Goal: Transaction & Acquisition: Purchase product/service

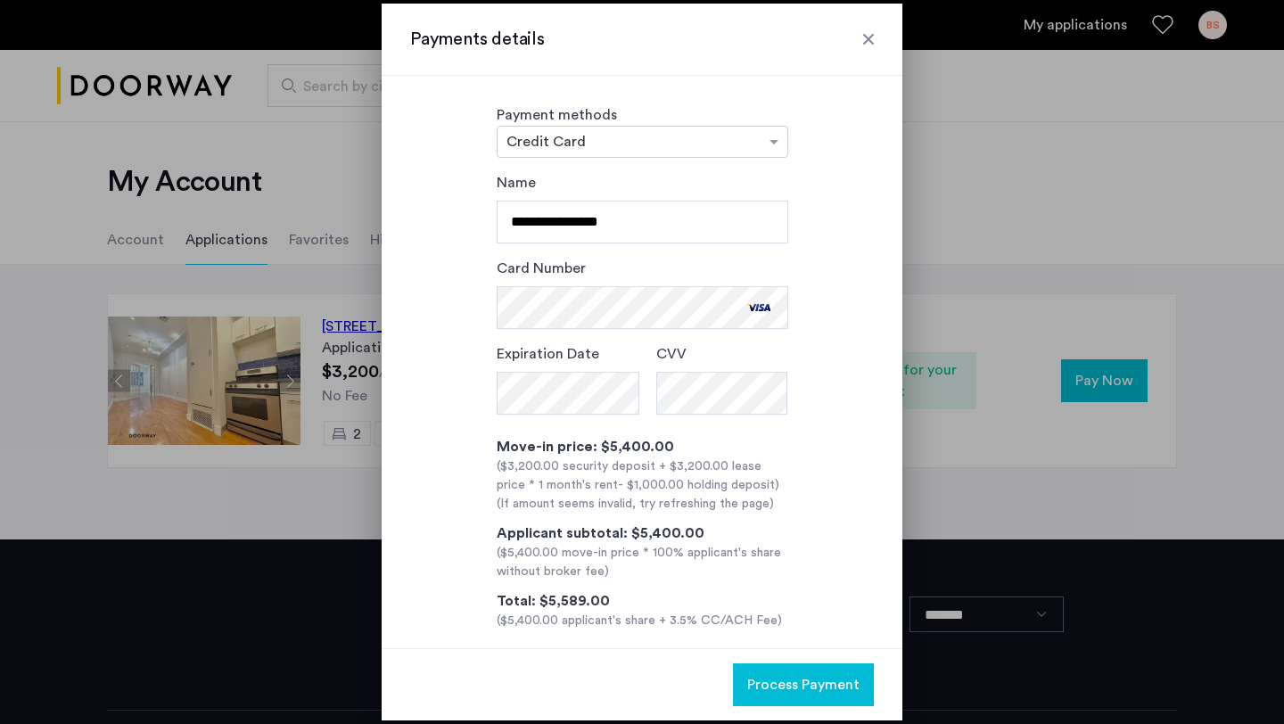
scroll to position [12, 0]
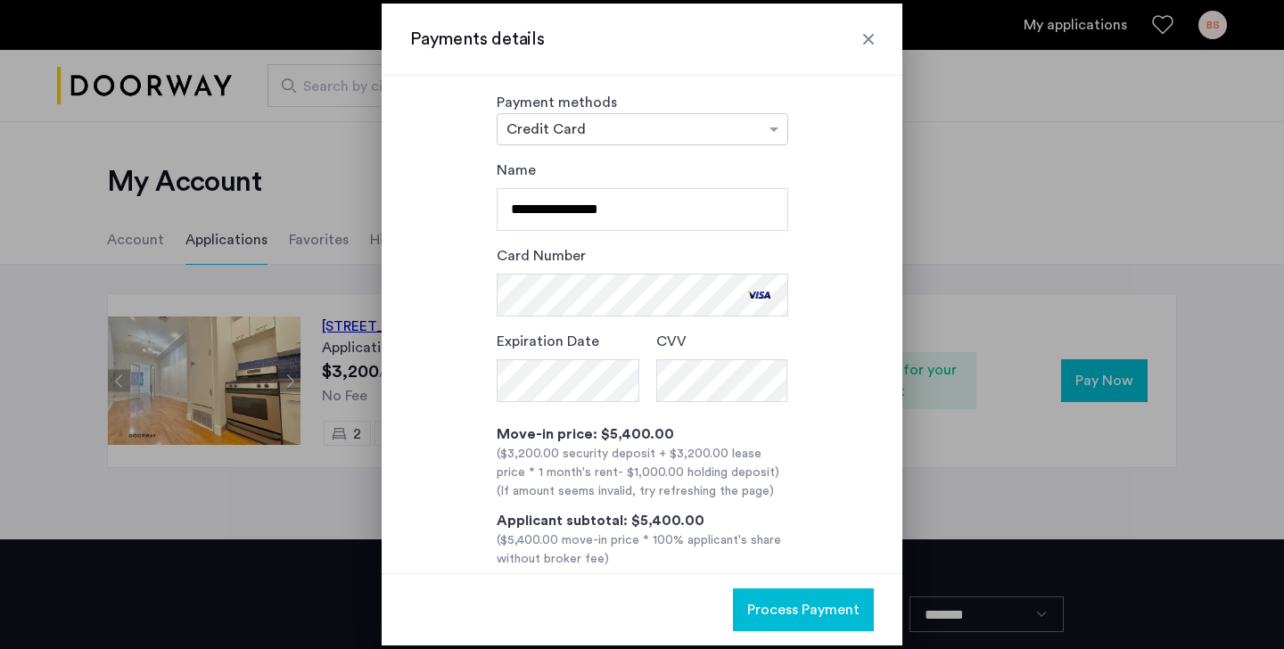
click at [832, 612] on span "Process Payment" at bounding box center [803, 609] width 112 height 21
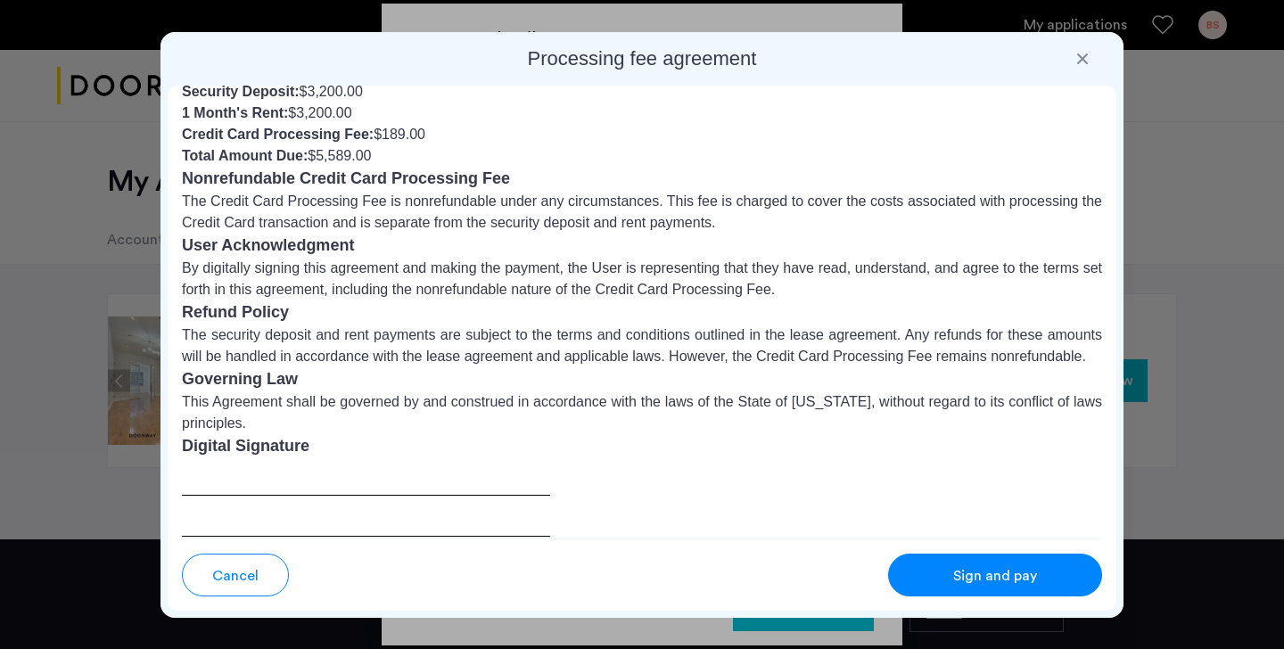
scroll to position [168, 0]
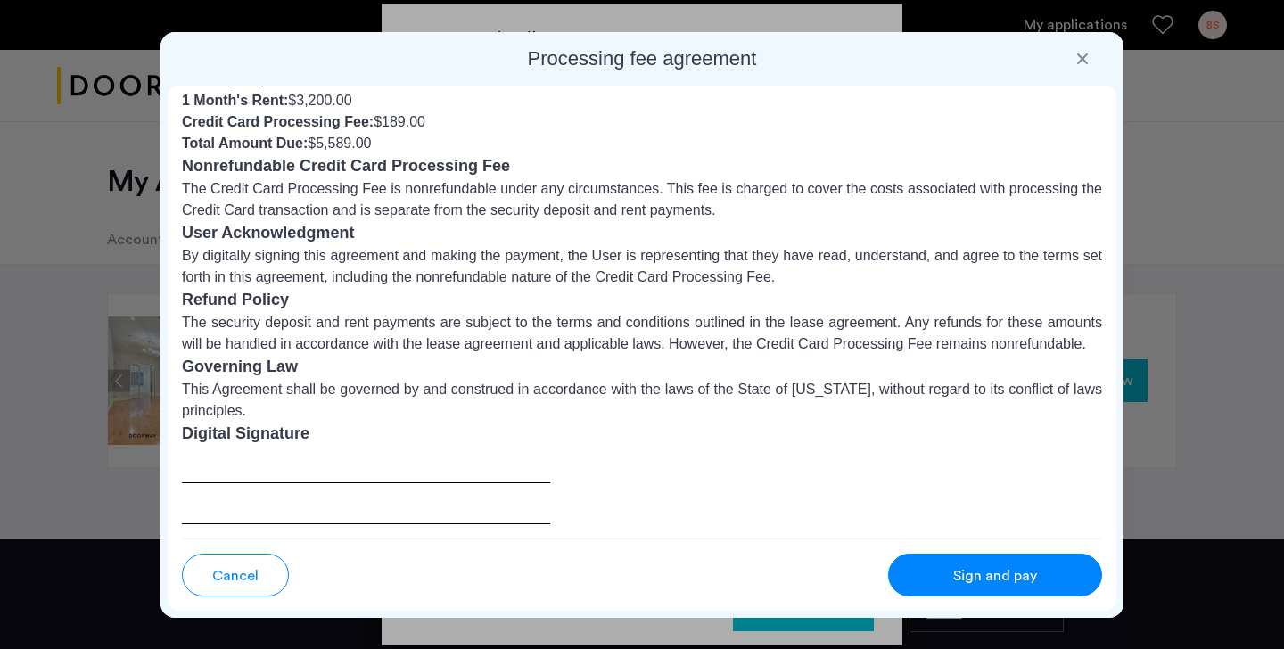
click at [274, 502] on div at bounding box center [366, 485] width 368 height 78
click at [226, 433] on h3 "Digital Signature" at bounding box center [642, 434] width 920 height 24
click at [956, 574] on span "Sign and pay" at bounding box center [995, 575] width 84 height 21
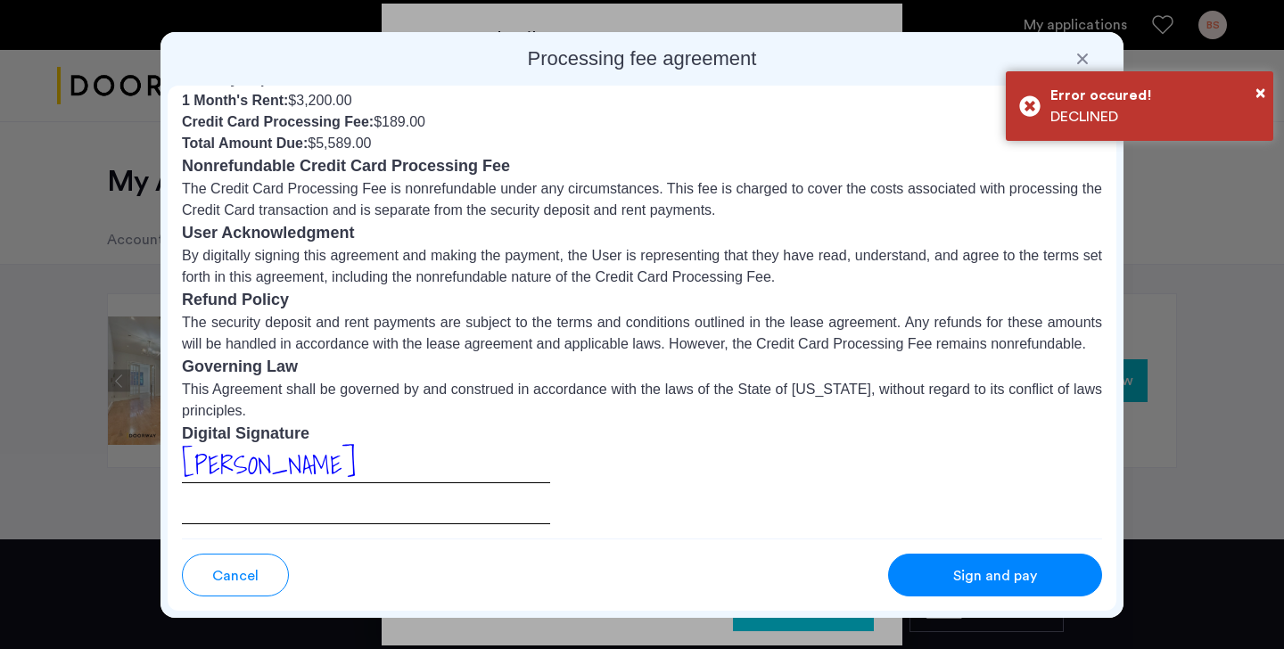
click at [1008, 561] on button "Sign and pay" at bounding box center [995, 575] width 214 height 43
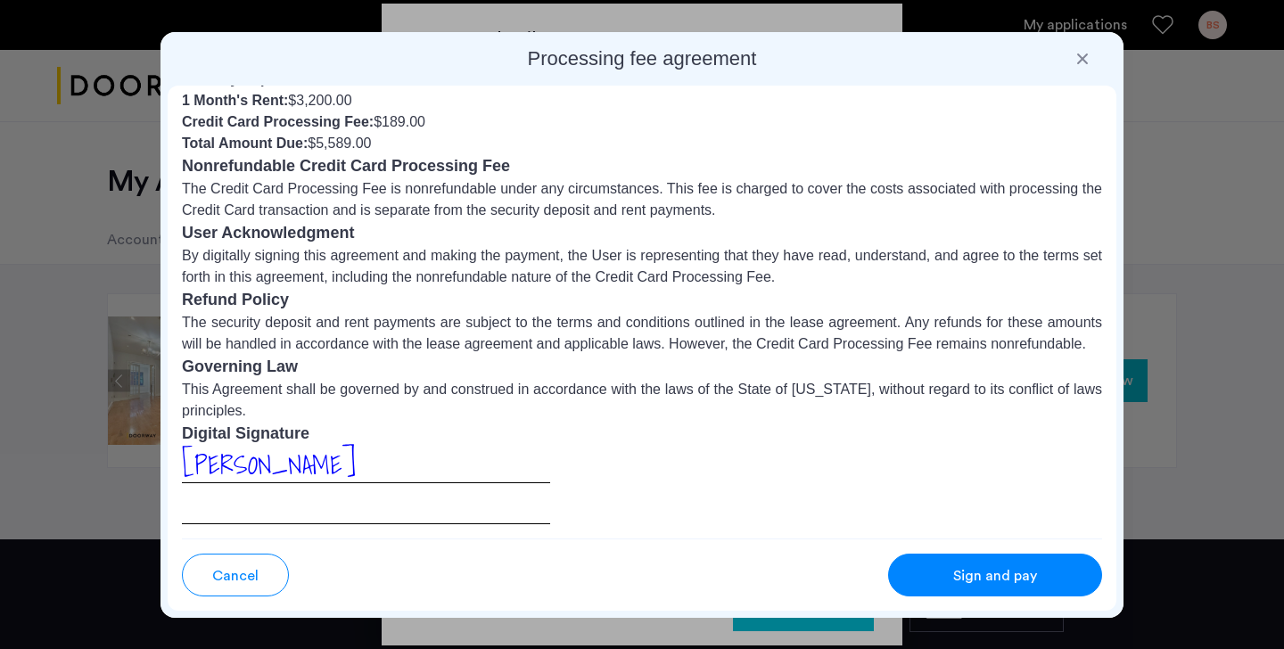
click at [1008, 561] on button "Sign and pay" at bounding box center [995, 575] width 214 height 43
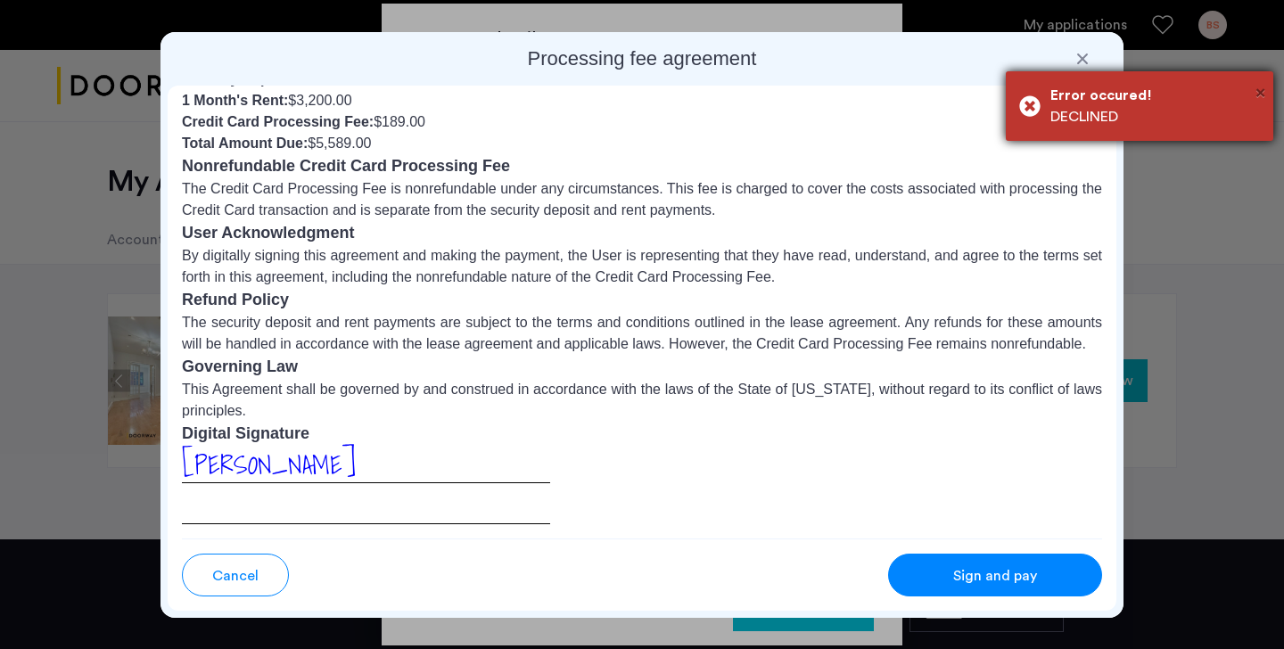
click at [1262, 96] on span "×" at bounding box center [1260, 93] width 10 height 18
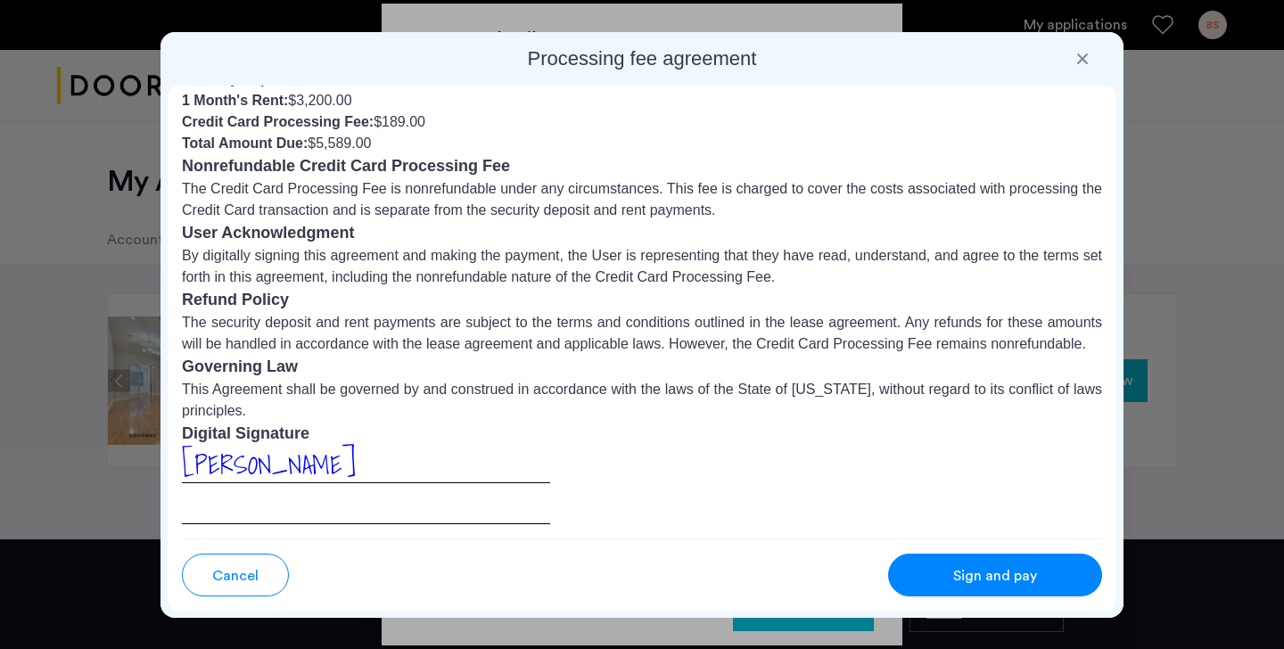
click at [956, 573] on span "Sign and pay" at bounding box center [995, 575] width 84 height 21
click at [1007, 583] on span "Sign and pay" at bounding box center [995, 575] width 84 height 21
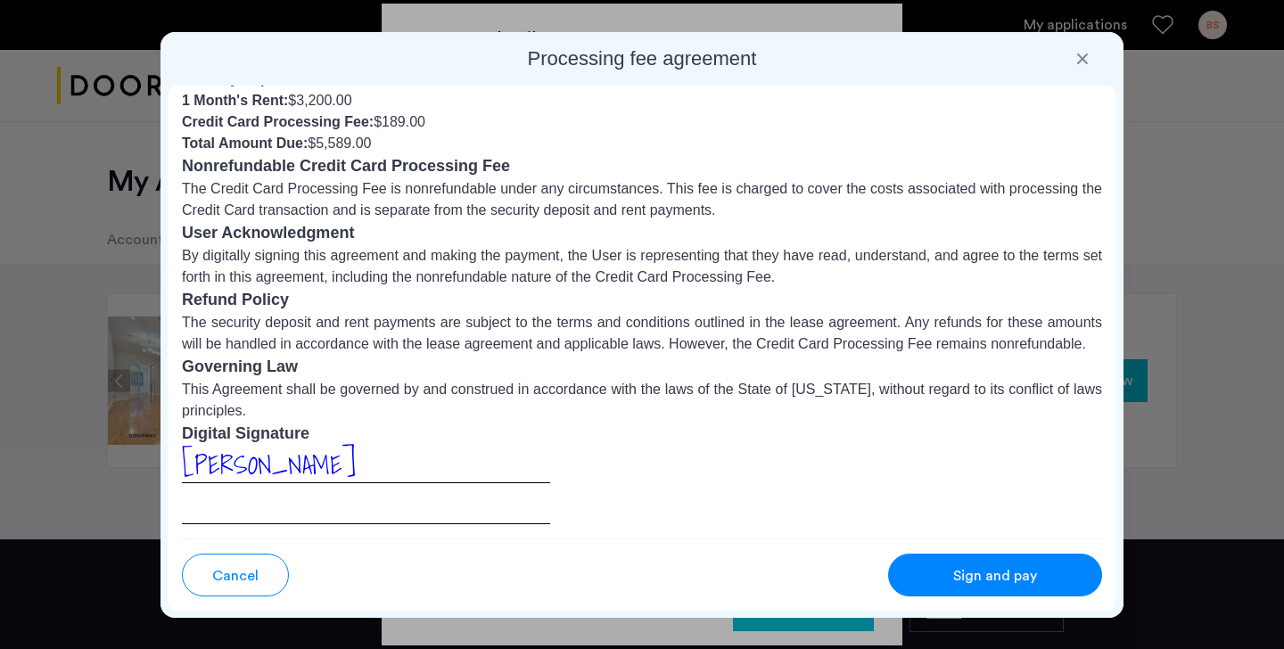
click at [1007, 583] on span "Sign and pay" at bounding box center [995, 575] width 84 height 21
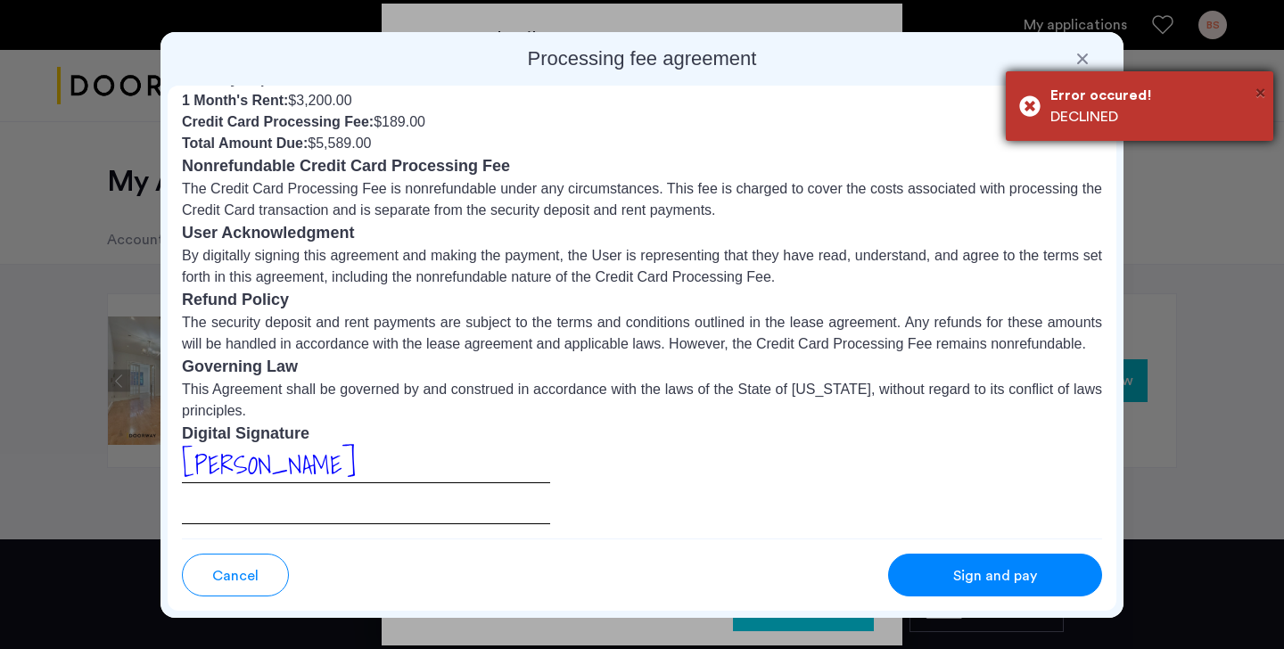
click at [1263, 96] on span "×" at bounding box center [1260, 93] width 10 height 18
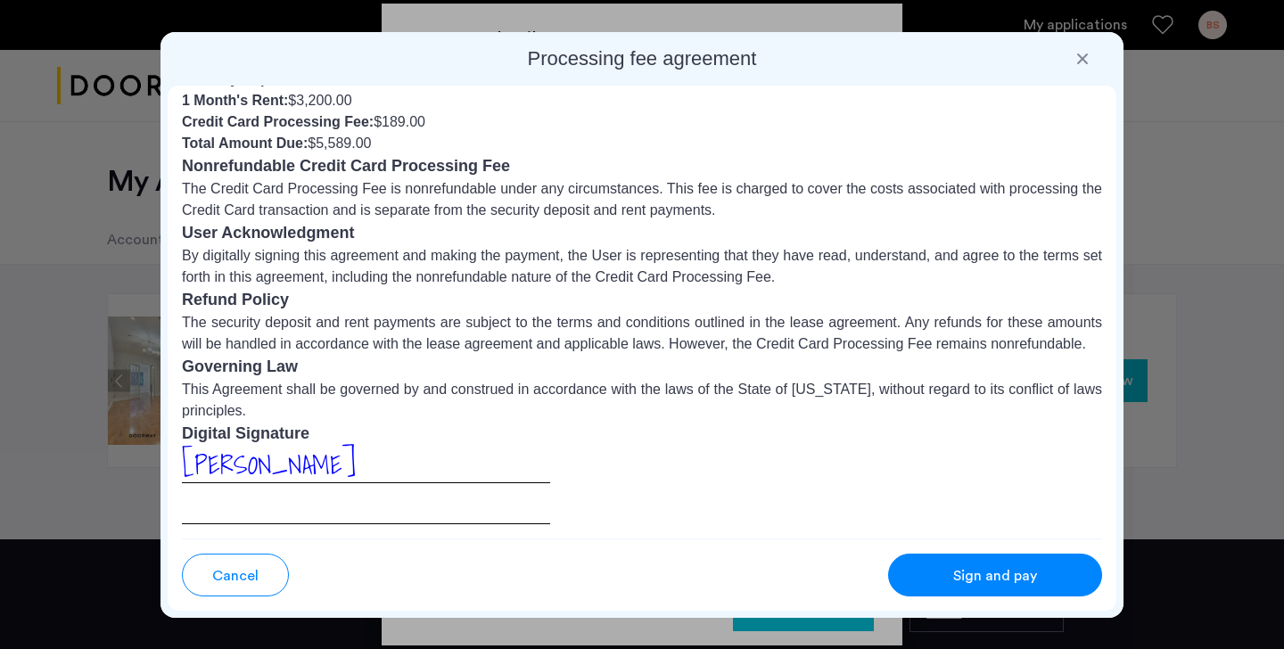
click at [228, 414] on p "This Agreement shall be governed by and construed in accordance with the laws o…" at bounding box center [642, 400] width 920 height 43
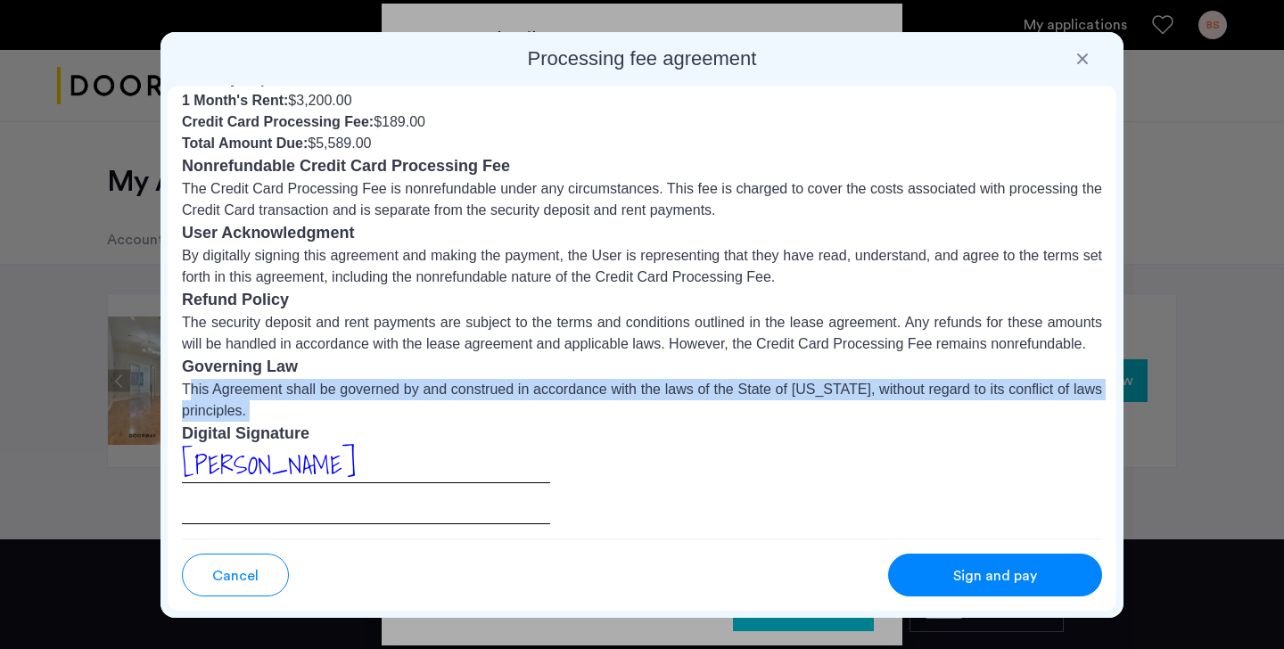
click at [228, 414] on p "This Agreement shall be governed by and construed in accordance with the laws o…" at bounding box center [642, 400] width 920 height 43
click at [180, 388] on div "Security deposit and 1 month's rent agreement This Agreement is entered into be…" at bounding box center [642, 312] width 949 height 453
drag, startPoint x: 181, startPoint y: 389, endPoint x: 292, endPoint y: 413, distance: 113.1
click at [292, 413] on p "This Agreement shall be governed by and construed in accordance with the laws o…" at bounding box center [642, 400] width 920 height 43
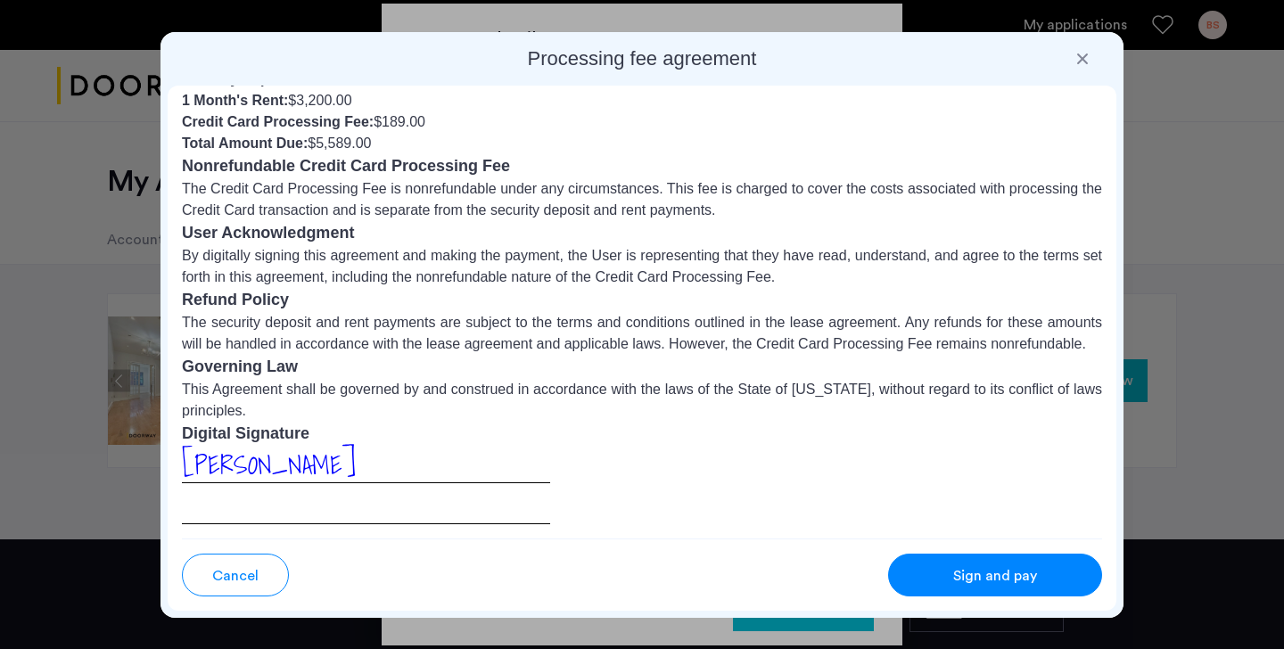
click at [267, 414] on p "This Agreement shall be governed by and construed in accordance with the laws o…" at bounding box center [642, 400] width 920 height 43
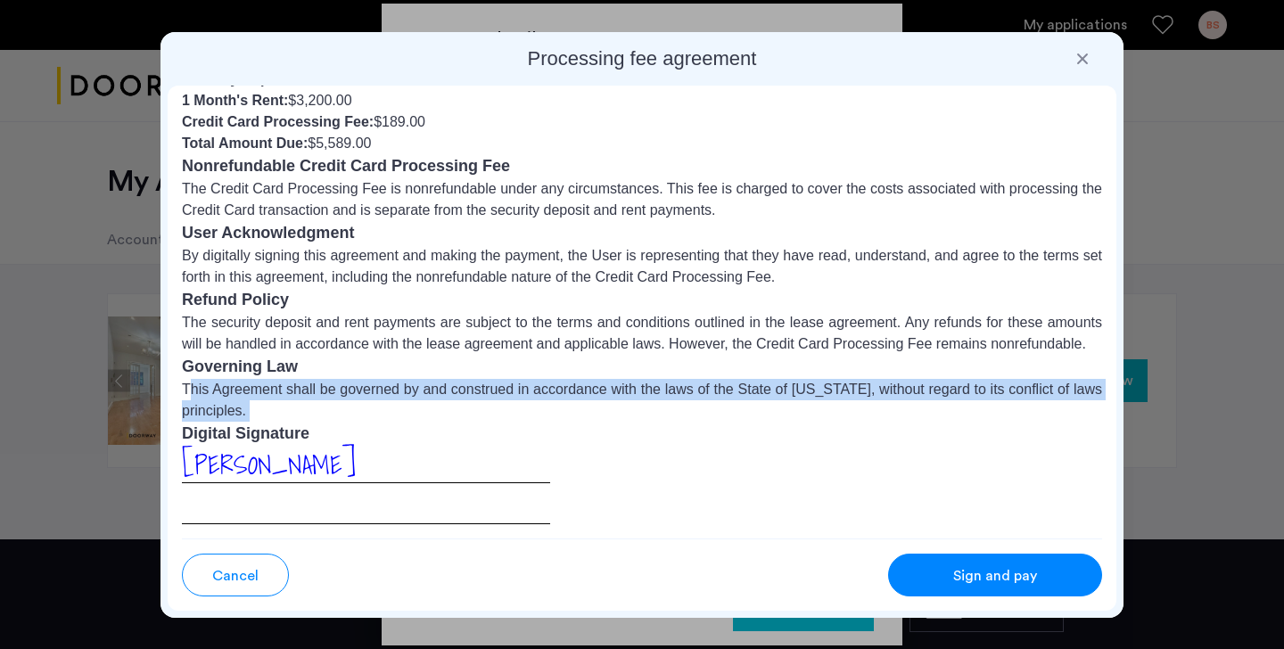
click at [267, 414] on p "This Agreement shall be governed by and construed in accordance with the laws o…" at bounding box center [642, 400] width 920 height 43
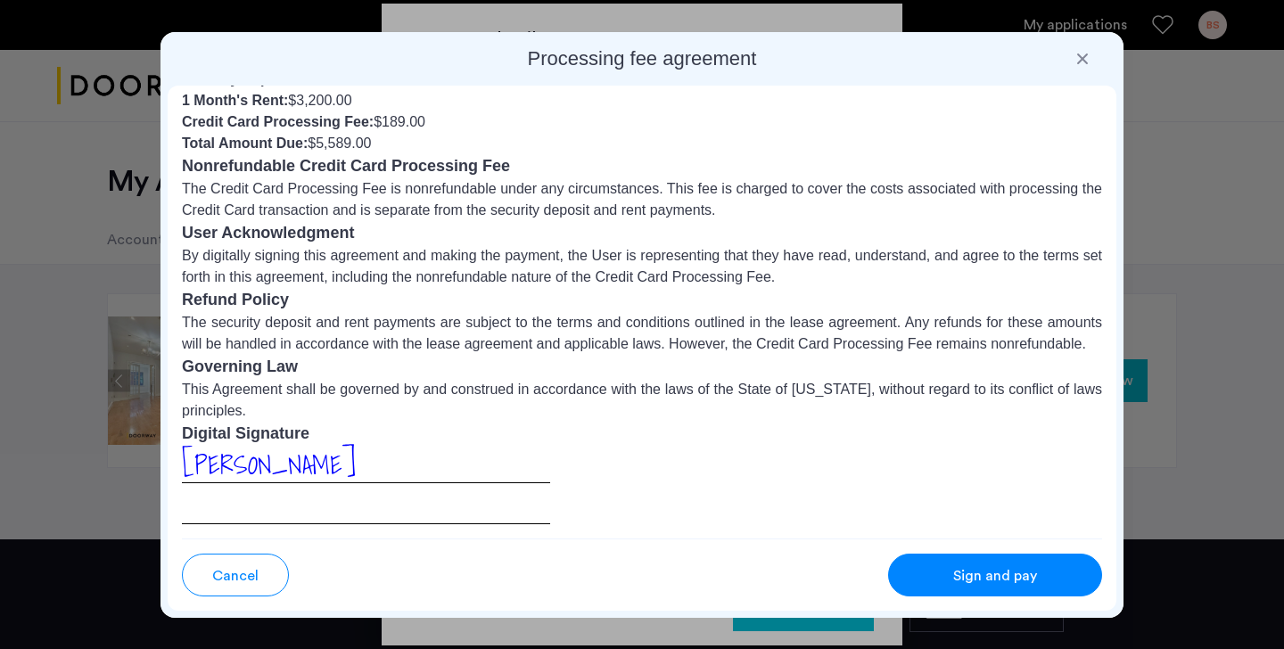
click at [267, 414] on p "This Agreement shall be governed by and construed in accordance with the laws o…" at bounding box center [642, 400] width 920 height 43
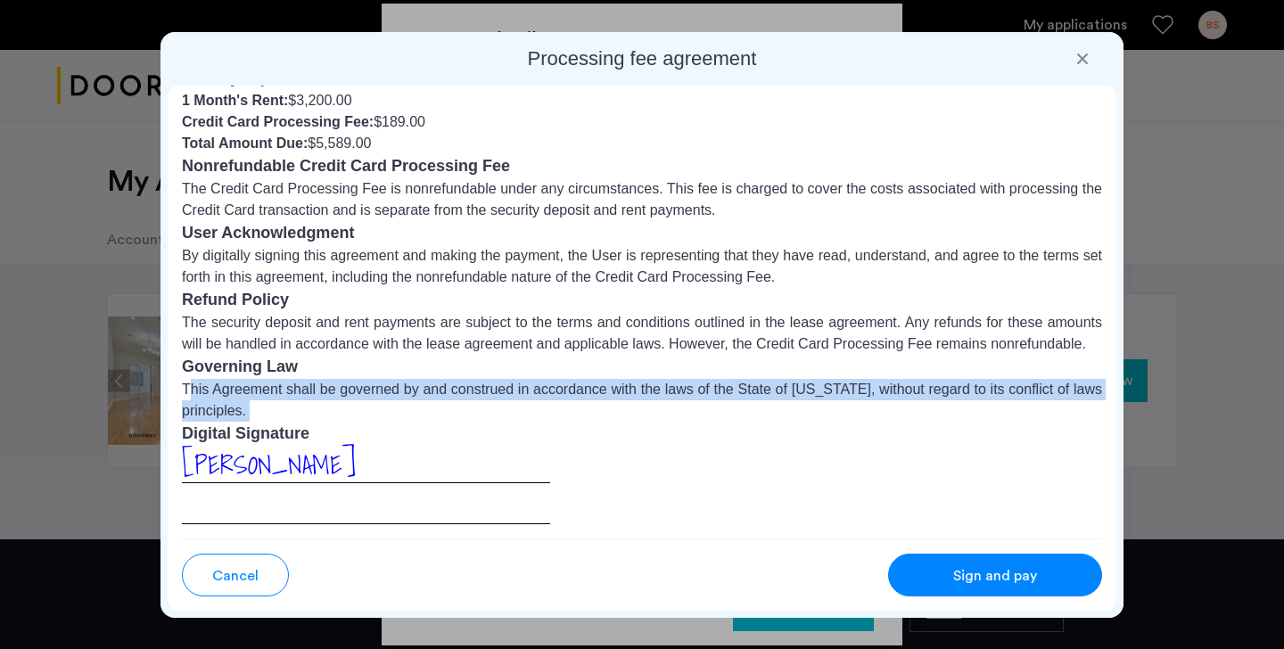
click at [437, 346] on p "The security deposit and rent payments are subject to the terms and conditions …" at bounding box center [642, 333] width 920 height 43
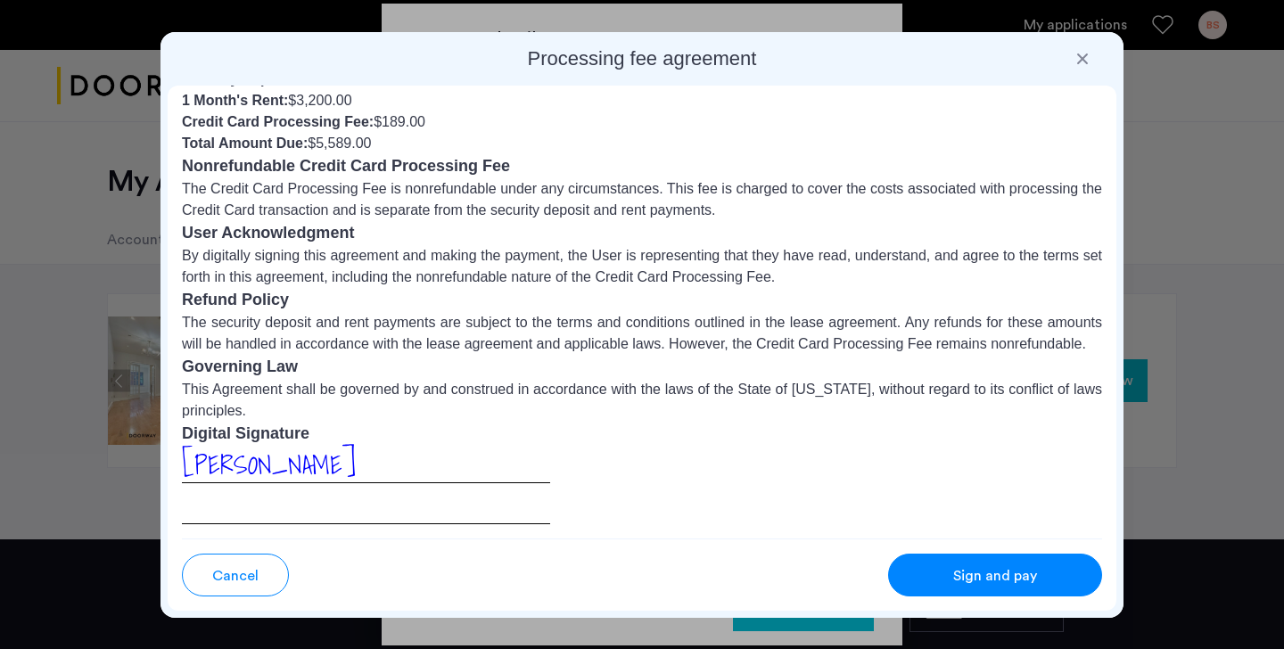
click at [437, 346] on p "The security deposit and rent payments are subject to the terms and conditions …" at bounding box center [642, 333] width 920 height 43
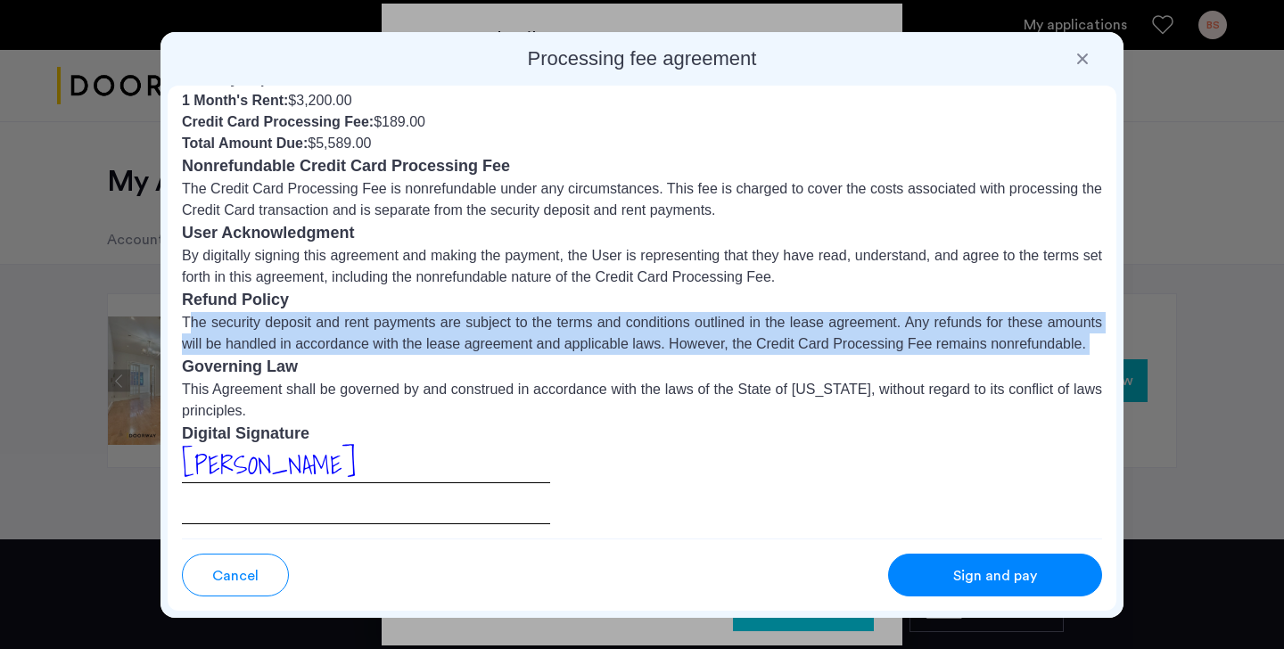
click at [473, 271] on p "By digitally signing this agreement and making the payment, the User is represe…" at bounding box center [642, 266] width 920 height 43
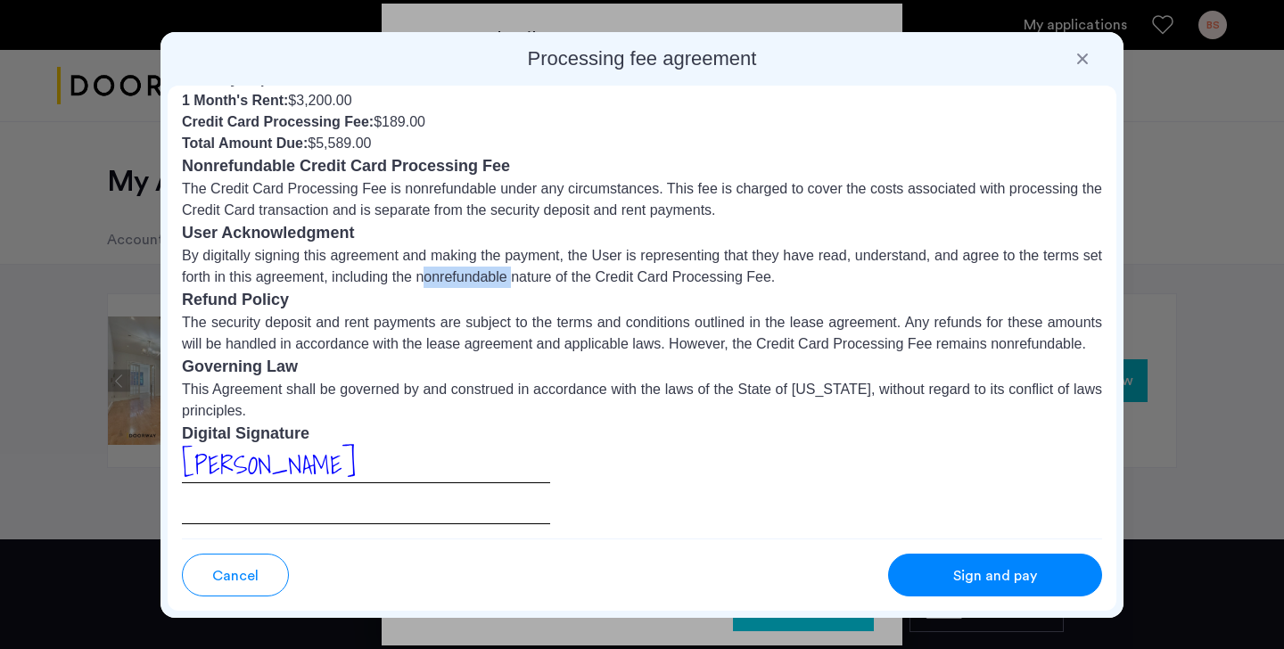
click at [473, 271] on p "By digitally signing this agreement and making the payment, the User is represe…" at bounding box center [642, 266] width 920 height 43
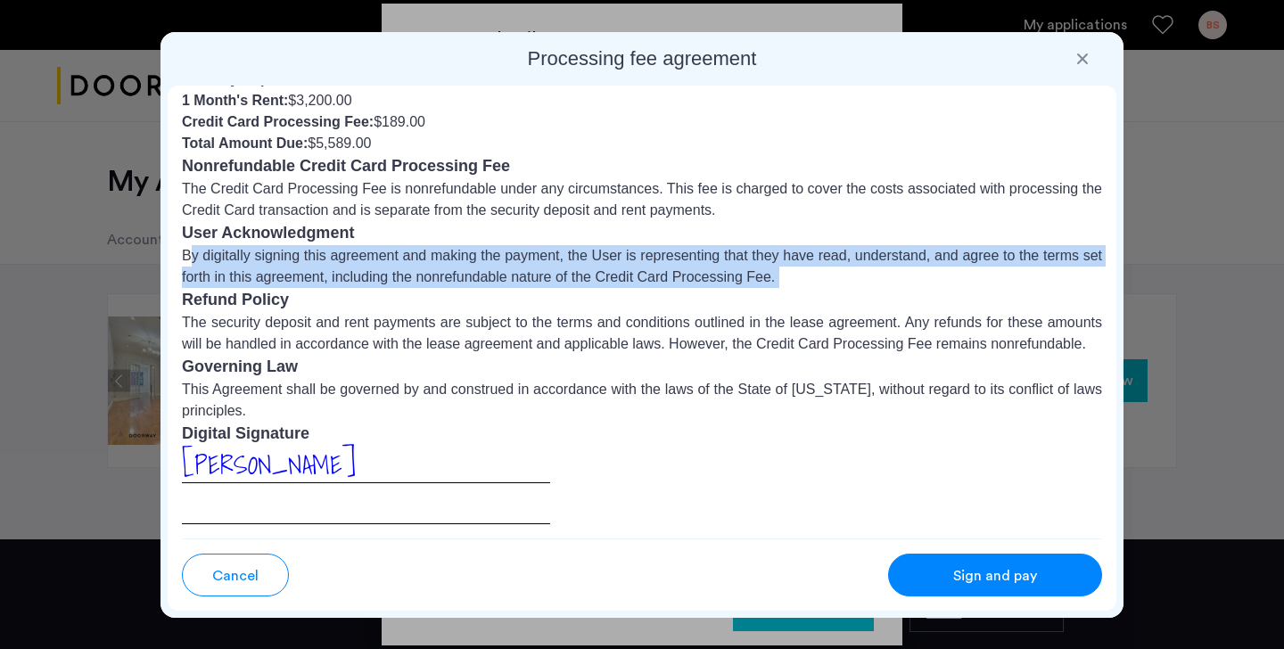
click at [461, 208] on p "The Credit Card Processing Fee is nonrefundable under any circumstances. This f…" at bounding box center [642, 199] width 920 height 43
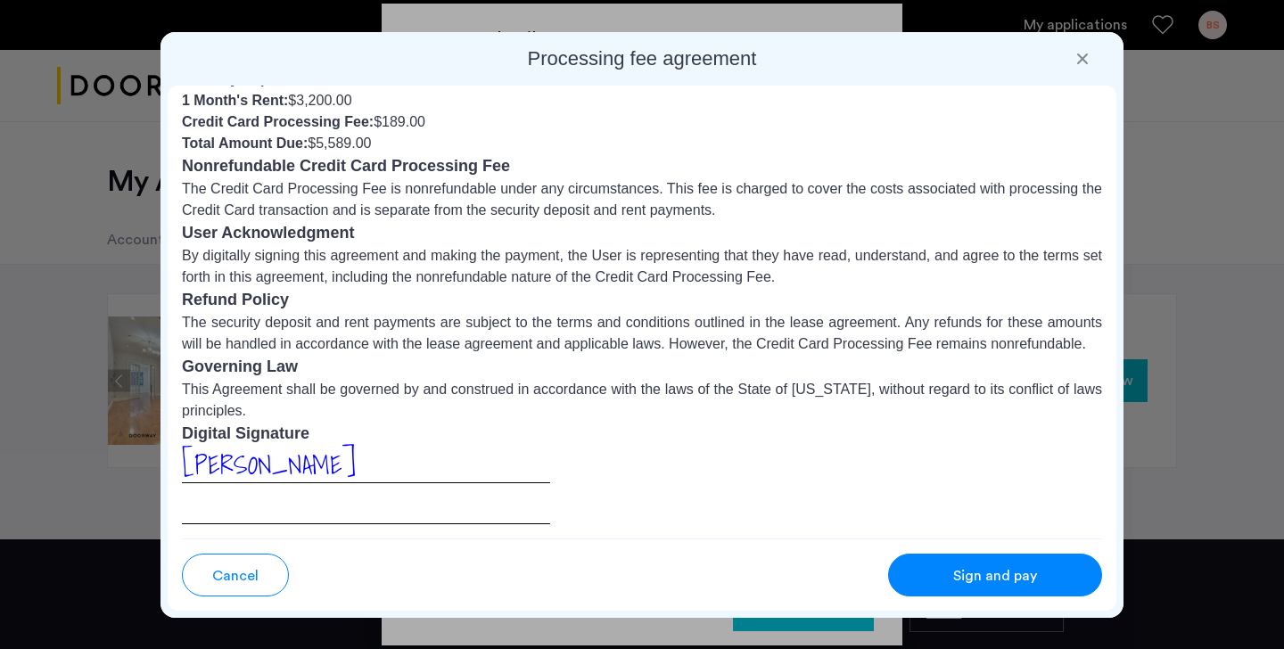
click at [461, 208] on p "The Credit Card Processing Fee is nonrefundable under any circumstances. This f…" at bounding box center [642, 199] width 920 height 43
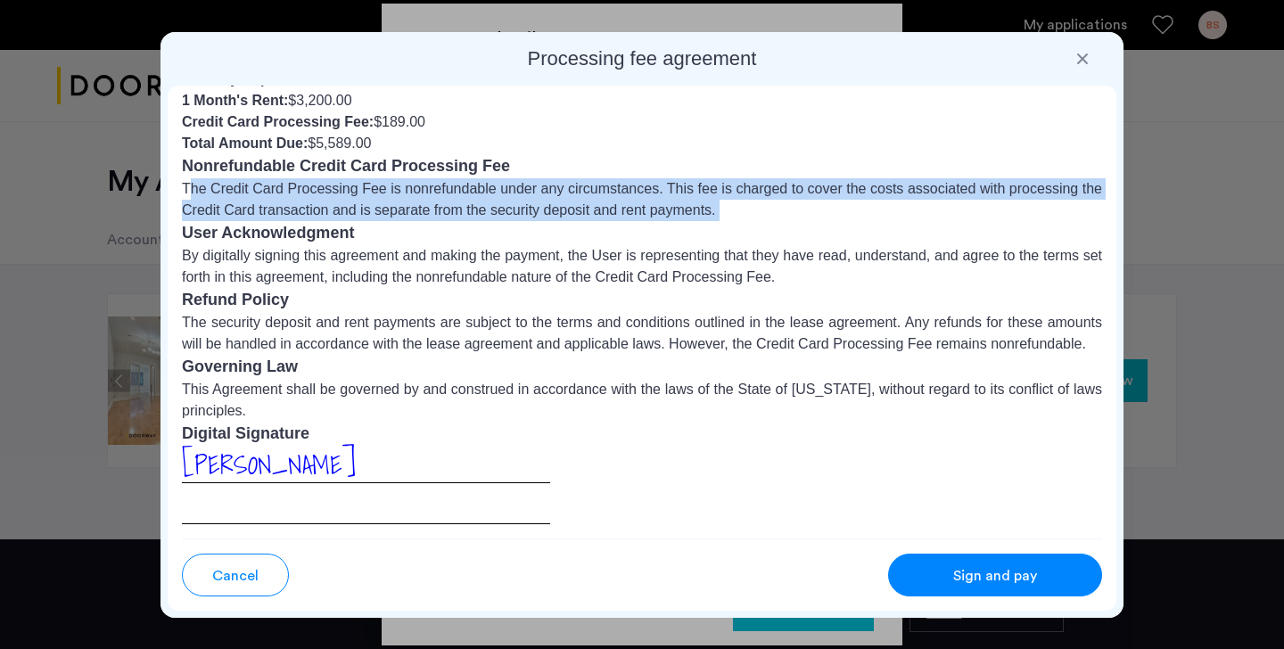
click at [461, 208] on p "The Credit Card Processing Fee is nonrefundable under any circumstances. This f…" at bounding box center [642, 199] width 920 height 43
click at [335, 136] on li "Total Amount Due: $5,589.00" at bounding box center [642, 143] width 920 height 21
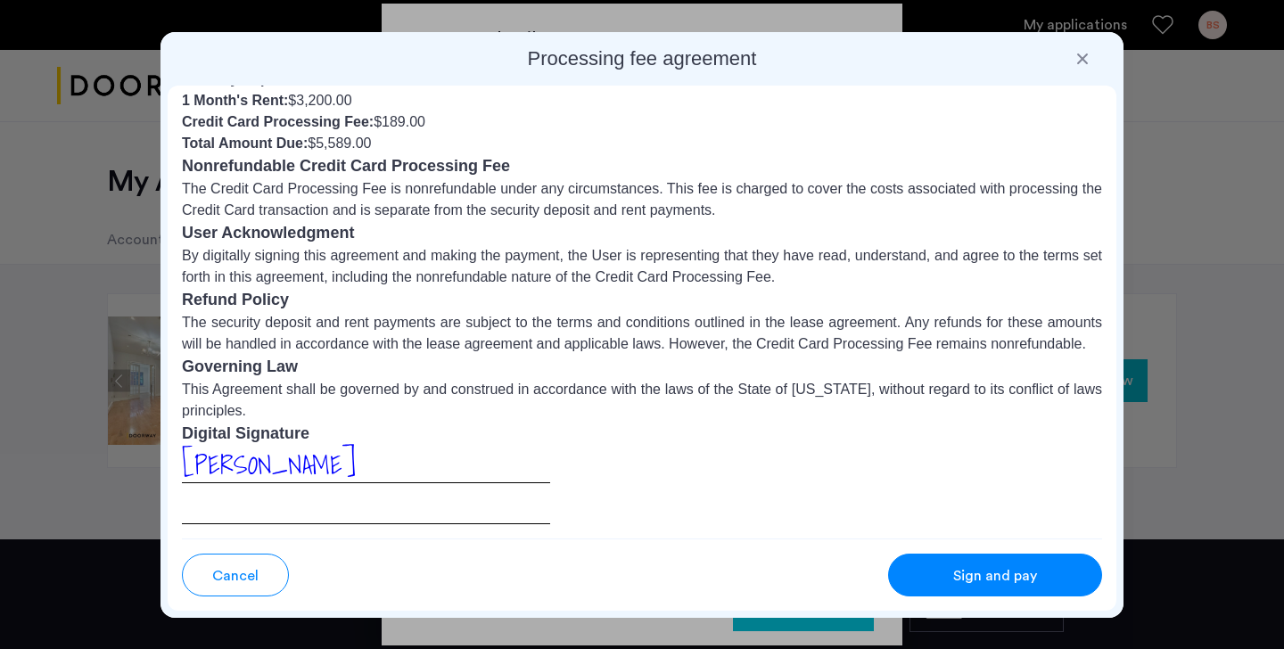
click at [335, 136] on li "Total Amount Due: $5,589.00" at bounding box center [642, 143] width 920 height 21
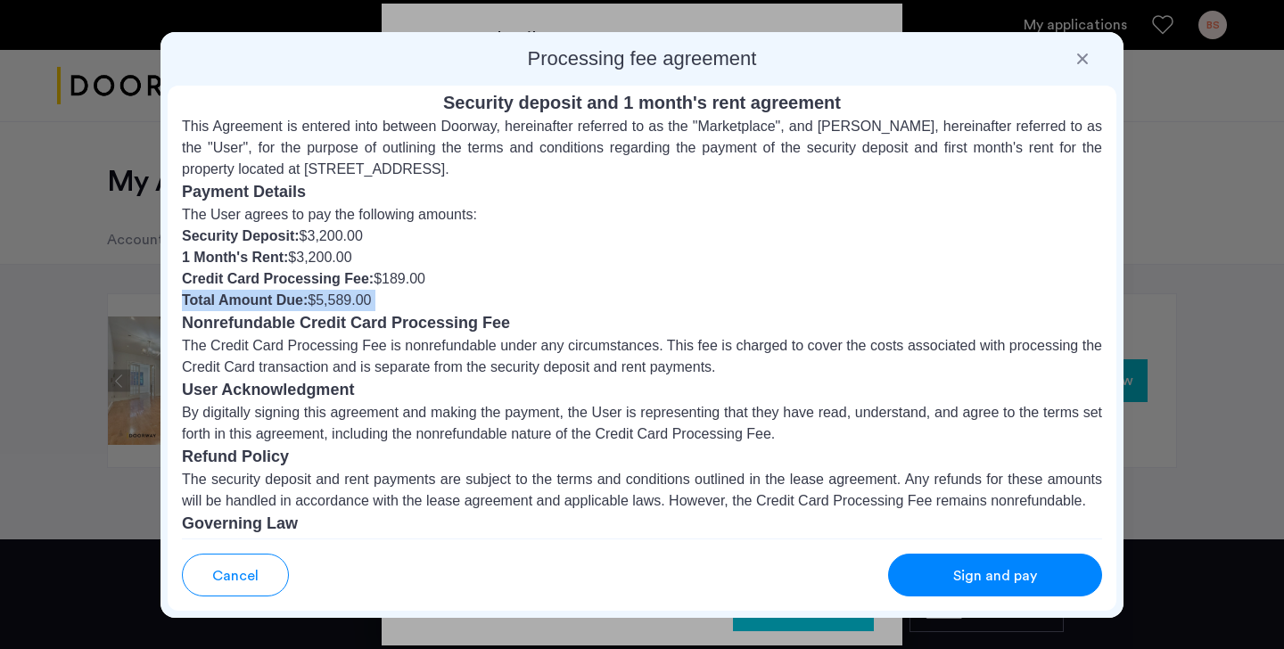
scroll to position [0, 0]
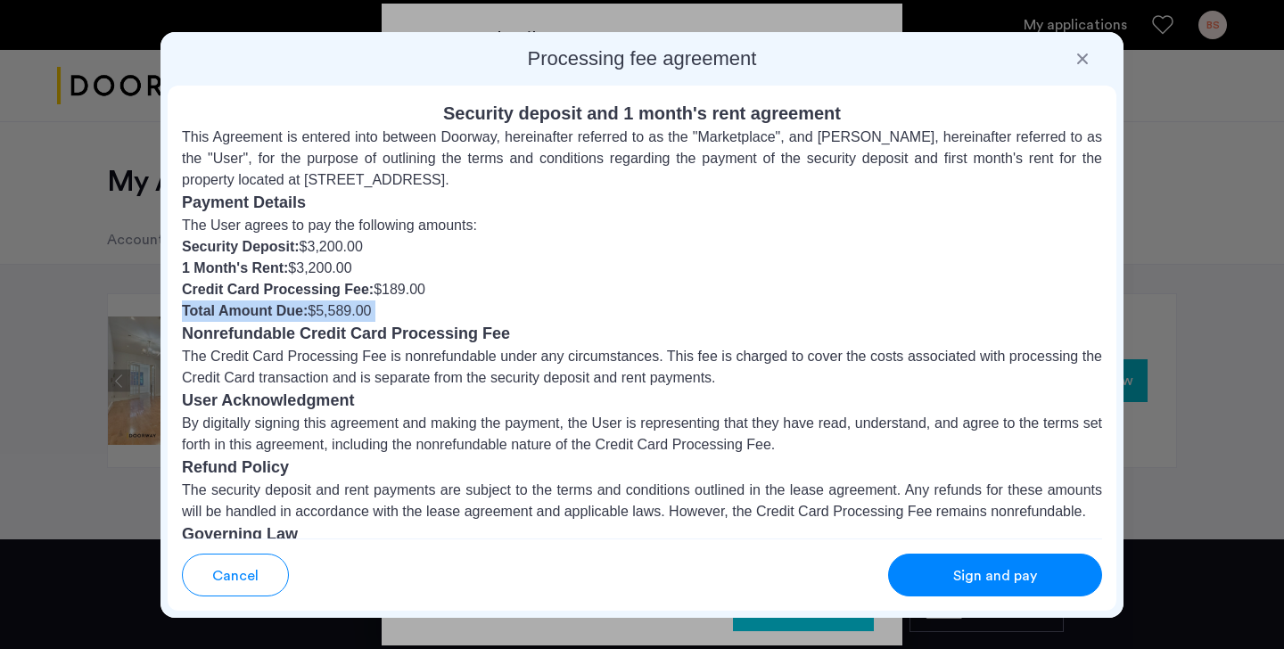
click at [931, 579] on div "Sign and pay" at bounding box center [995, 575] width 141 height 21
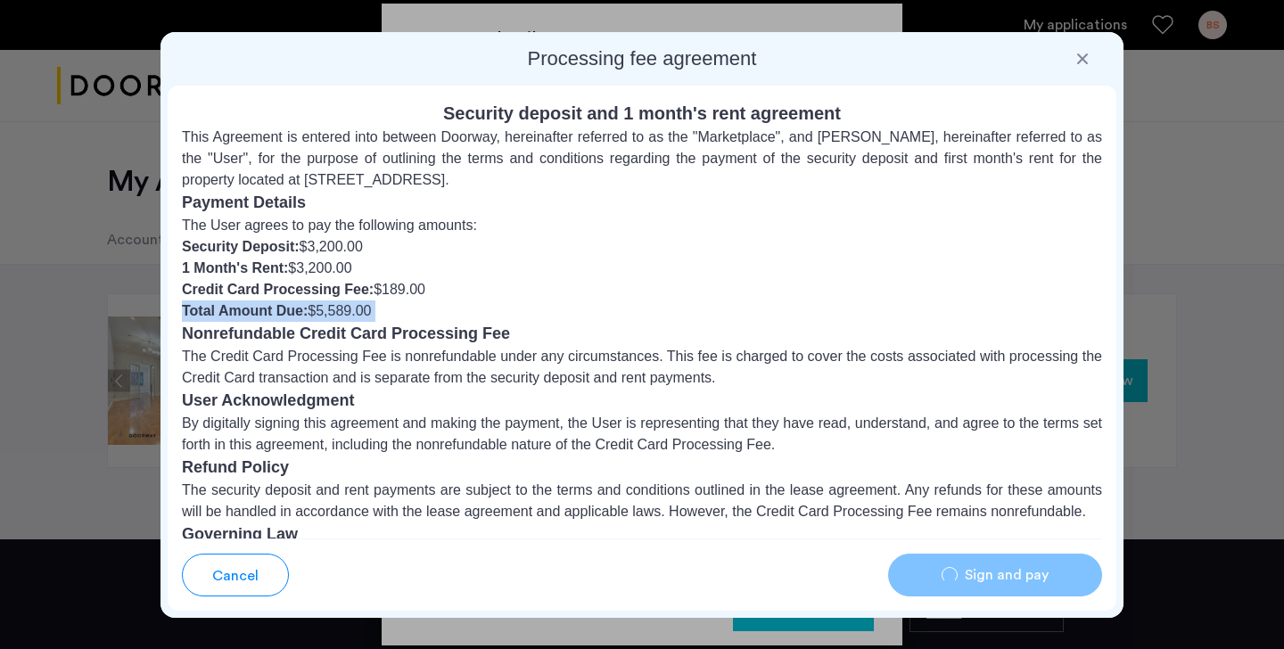
scroll to position [246, 0]
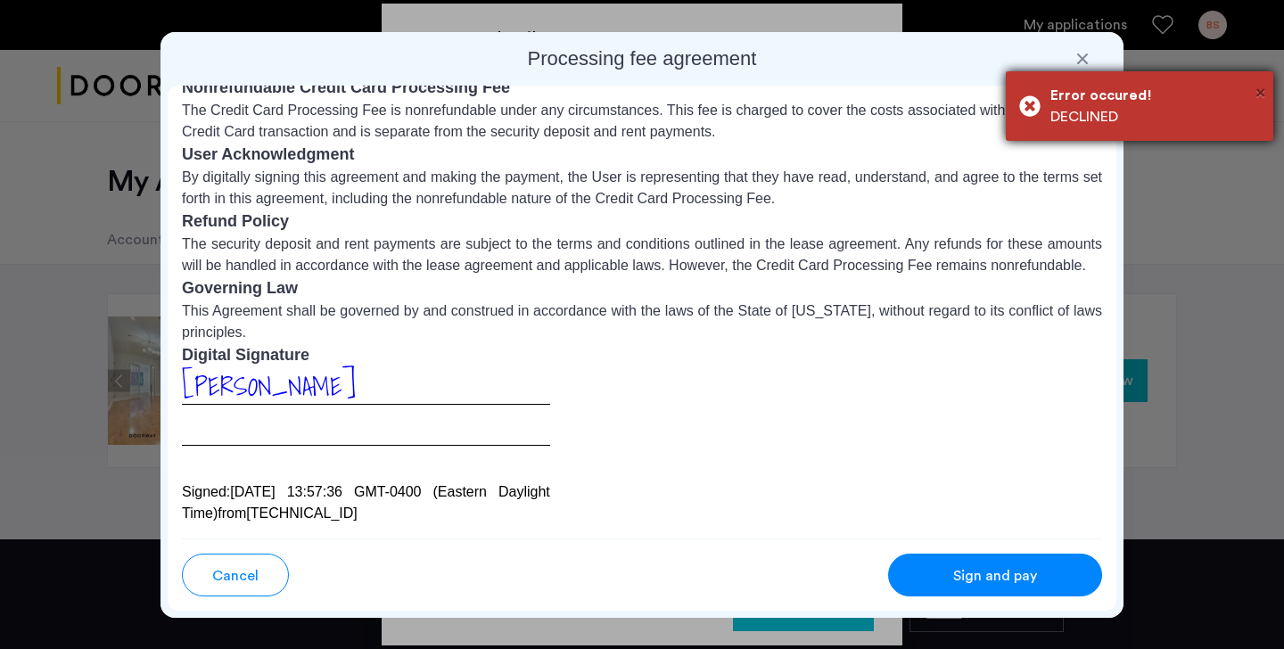
click at [1255, 95] on span "×" at bounding box center [1260, 93] width 10 height 18
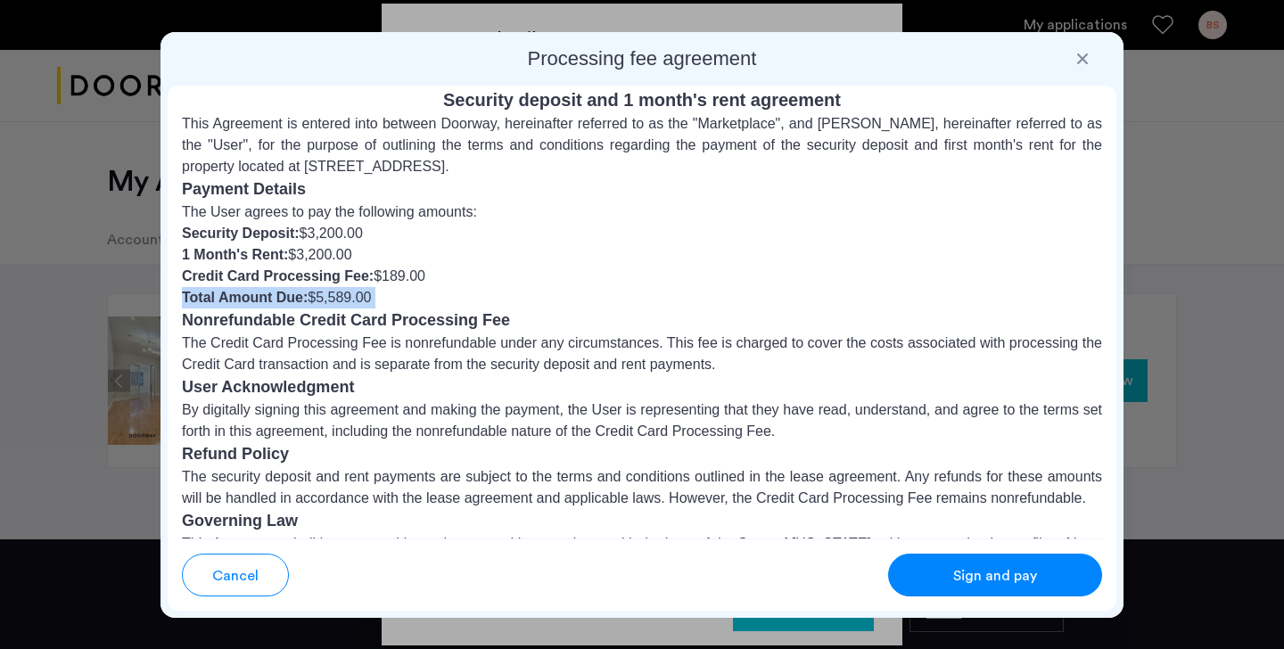
scroll to position [0, 0]
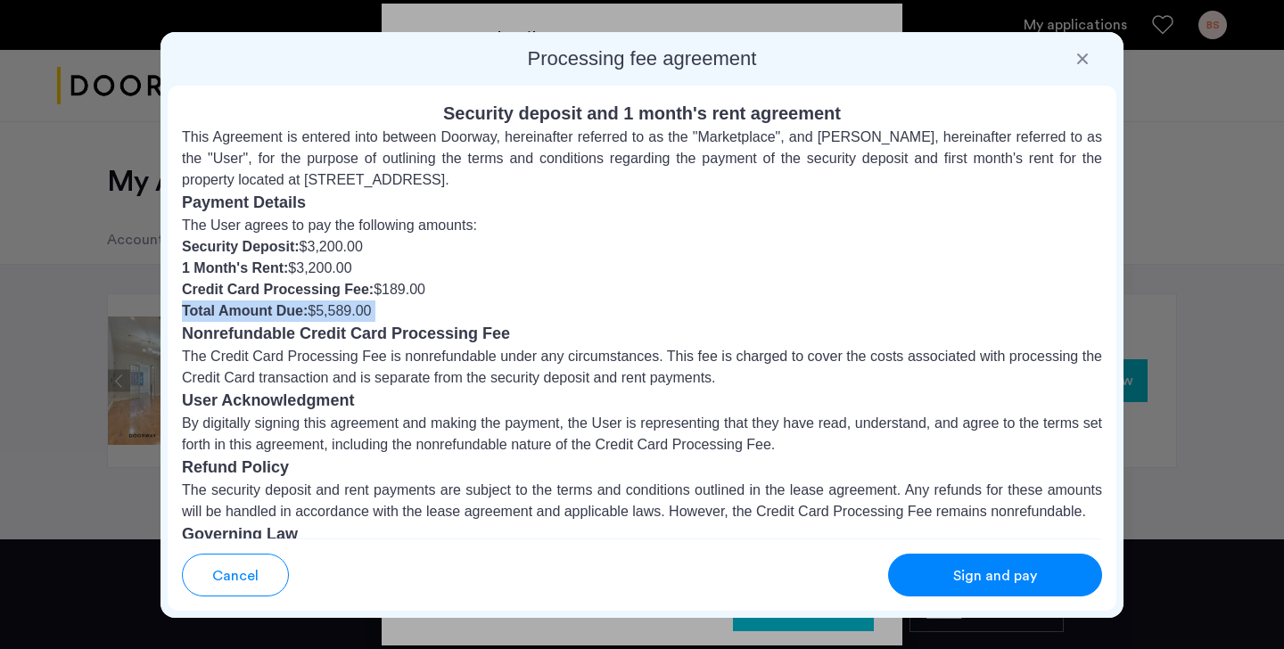
click at [954, 588] on button "Sign and pay" at bounding box center [995, 575] width 214 height 43
click at [610, 293] on li "Credit Card Processing Fee: $189.00" at bounding box center [642, 289] width 920 height 21
click at [374, 303] on li "Total Amount Due: $5,589.00" at bounding box center [642, 310] width 920 height 21
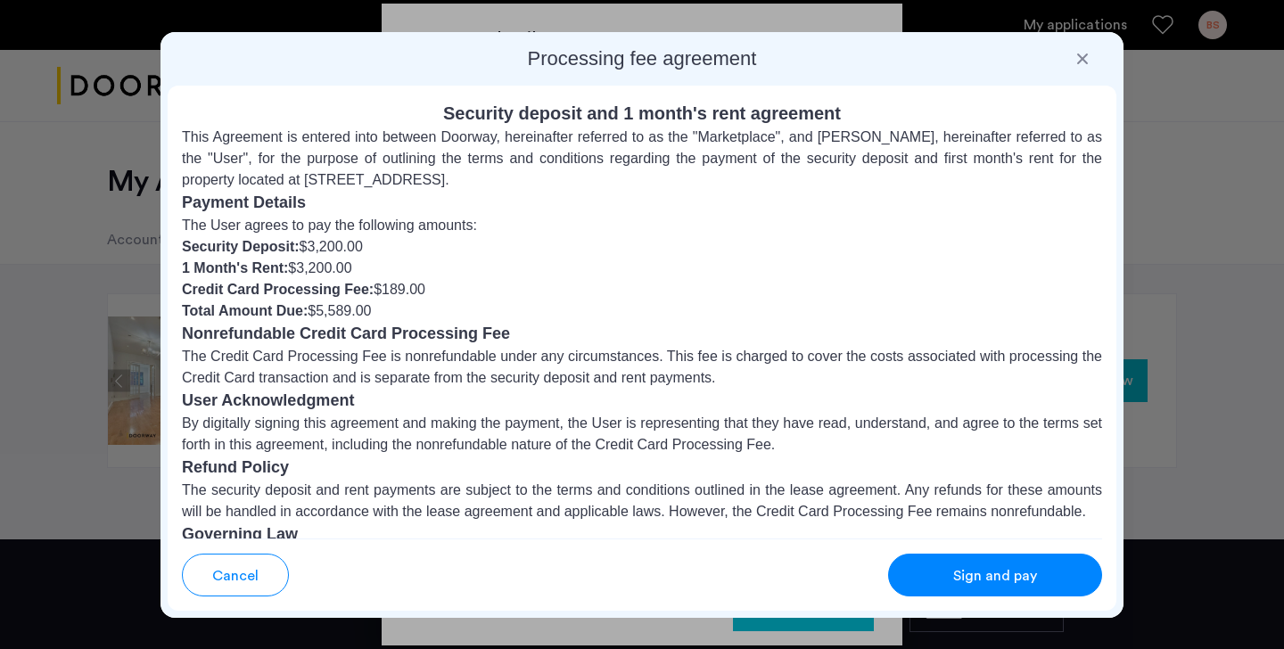
click at [374, 303] on li "Total Amount Due: $5,589.00" at bounding box center [642, 310] width 920 height 21
click at [412, 280] on li "Credit Card Processing Fee: $189.00" at bounding box center [642, 289] width 920 height 21
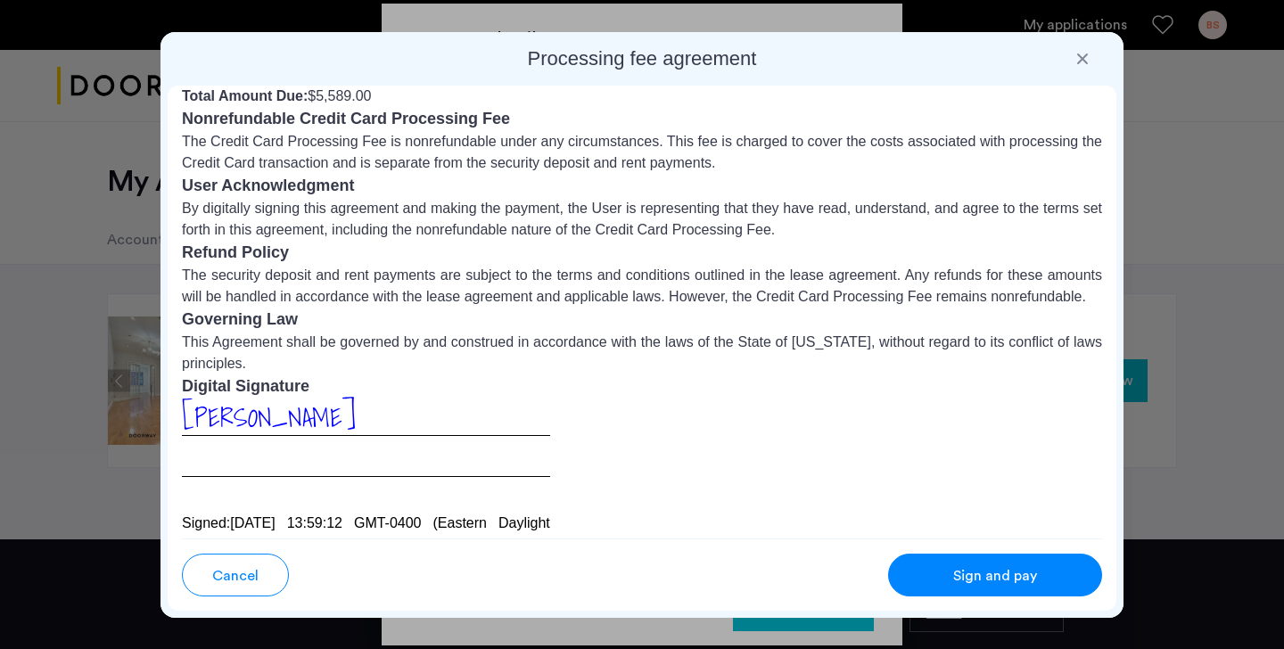
scroll to position [246, 0]
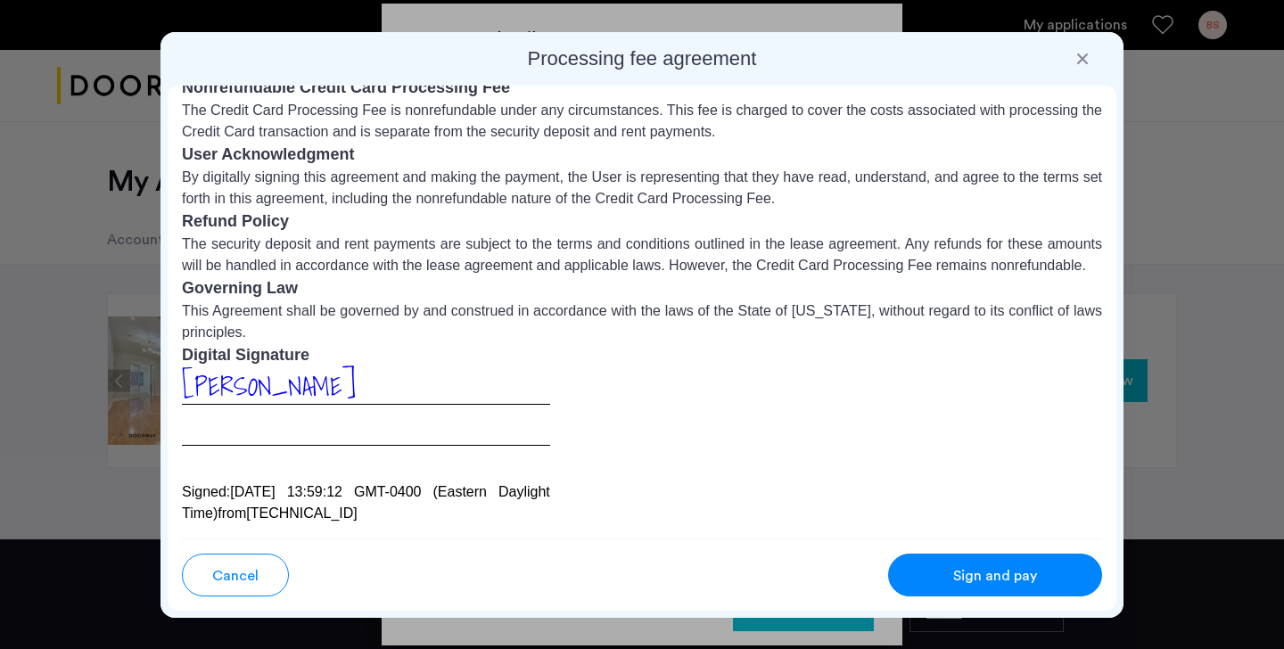
click at [1064, 572] on div "Sign and pay" at bounding box center [995, 575] width 141 height 21
click at [773, 56] on h2 "Processing fee agreement" at bounding box center [642, 58] width 949 height 25
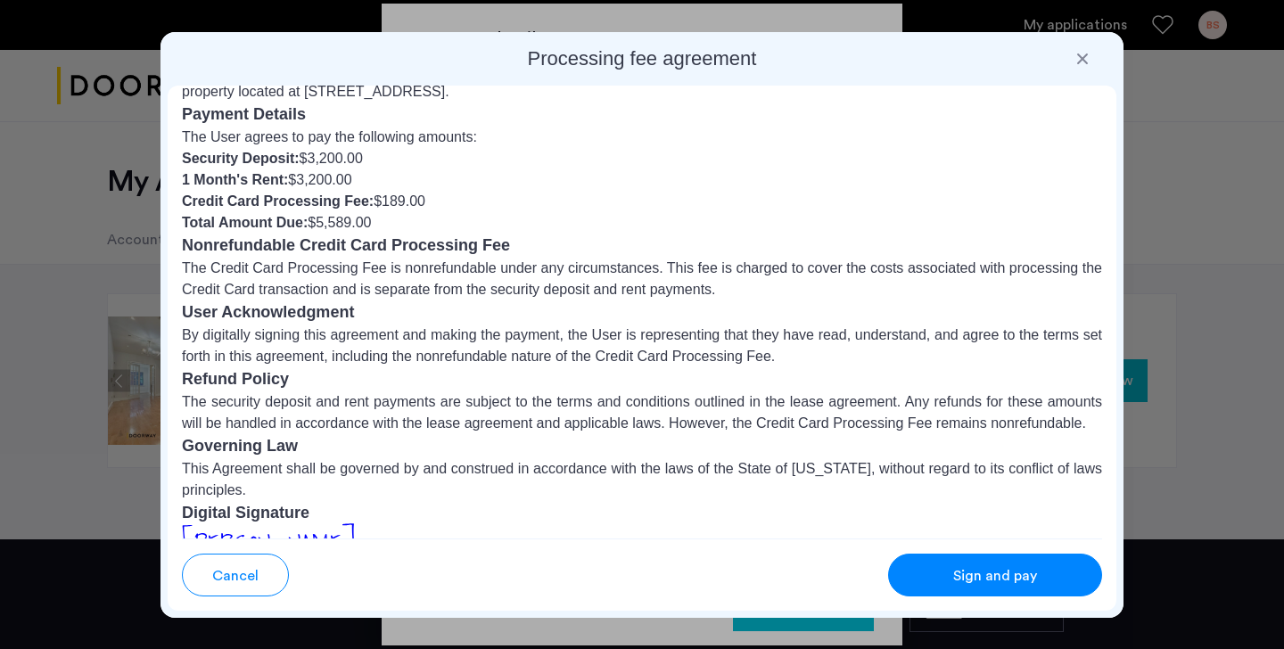
scroll to position [90, 0]
click at [363, 242] on h3 "Nonrefundable Credit Card Processing Fee" at bounding box center [642, 244] width 920 height 24
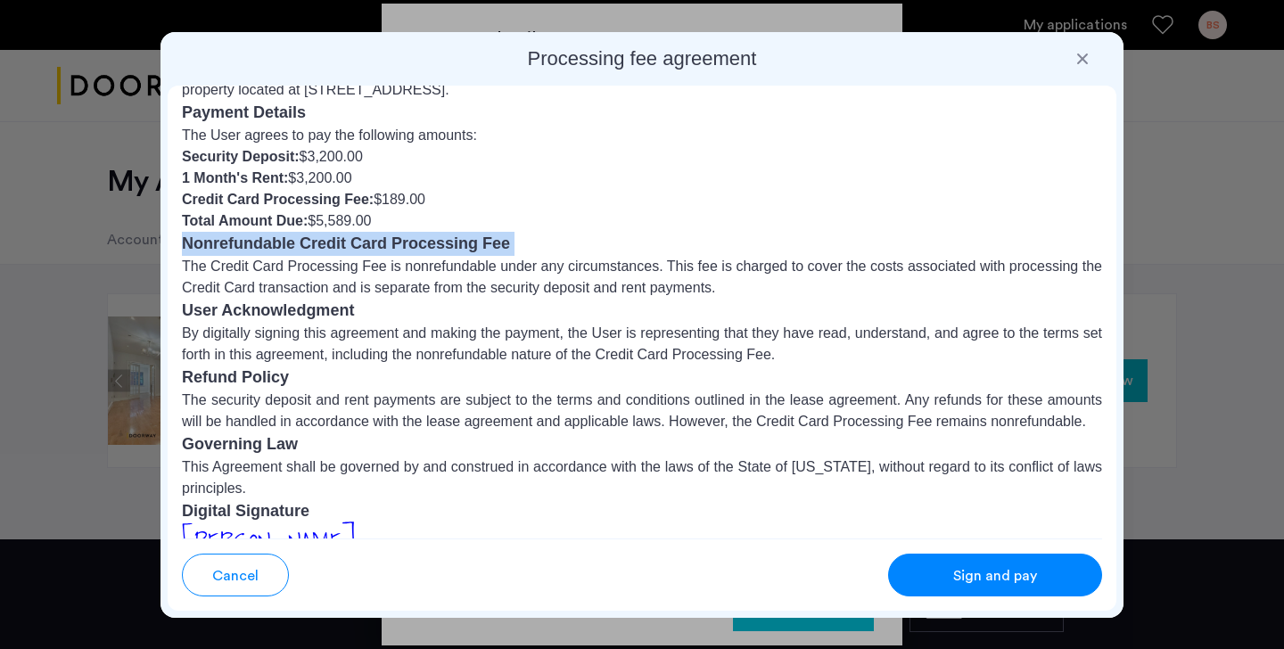
click at [326, 308] on h3 "User Acknowledgment" at bounding box center [642, 311] width 920 height 24
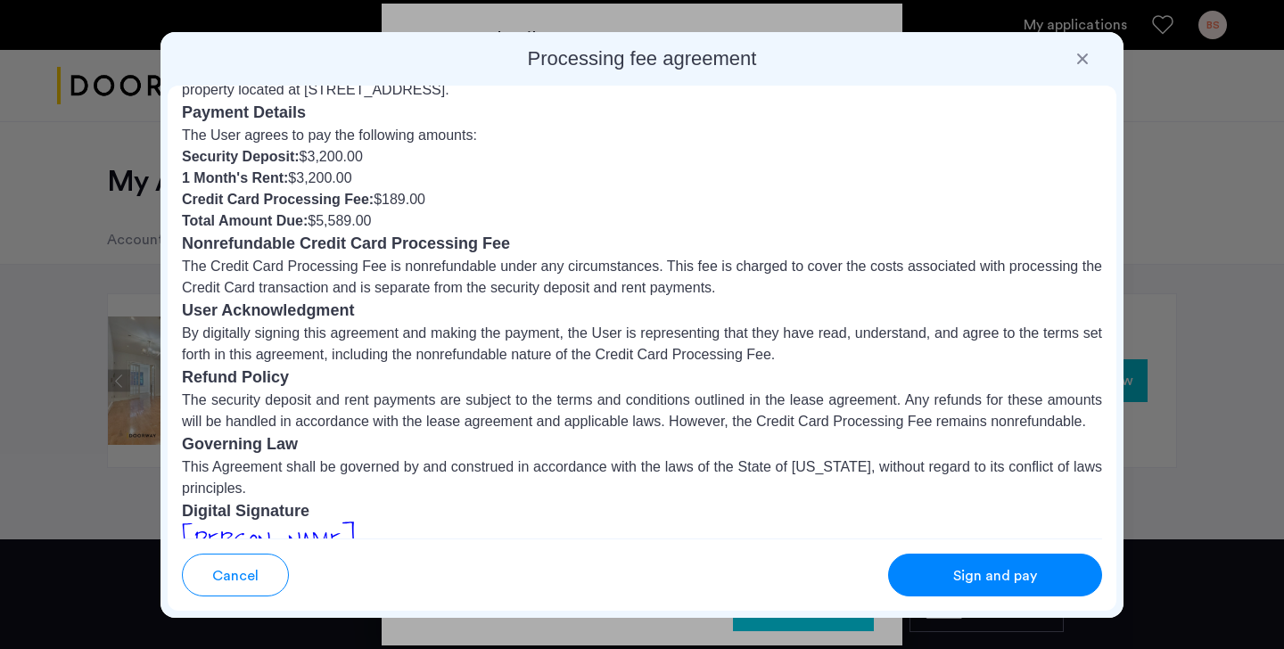
click at [326, 308] on h3 "User Acknowledgment" at bounding box center [642, 311] width 920 height 24
drag, startPoint x: 358, startPoint y: 308, endPoint x: 183, endPoint y: 316, distance: 175.8
click at [183, 316] on h3 "User Acknowledgment" at bounding box center [642, 311] width 920 height 24
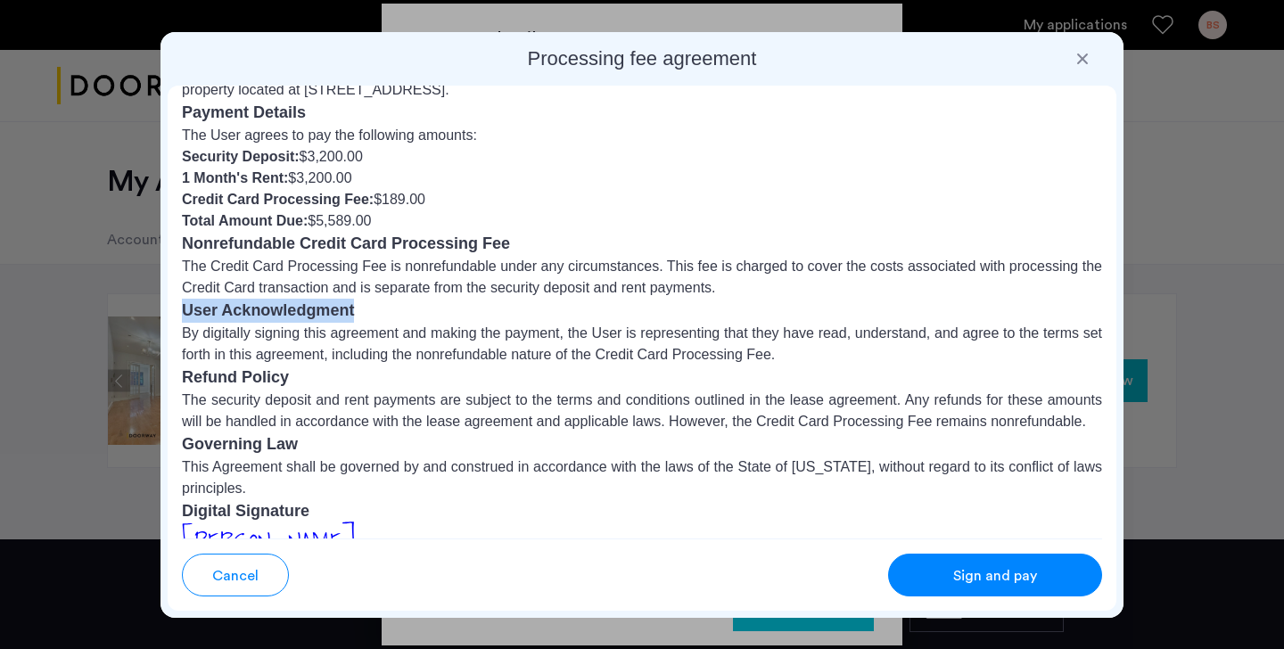
click at [239, 308] on h3 "User Acknowledgment" at bounding box center [642, 311] width 920 height 24
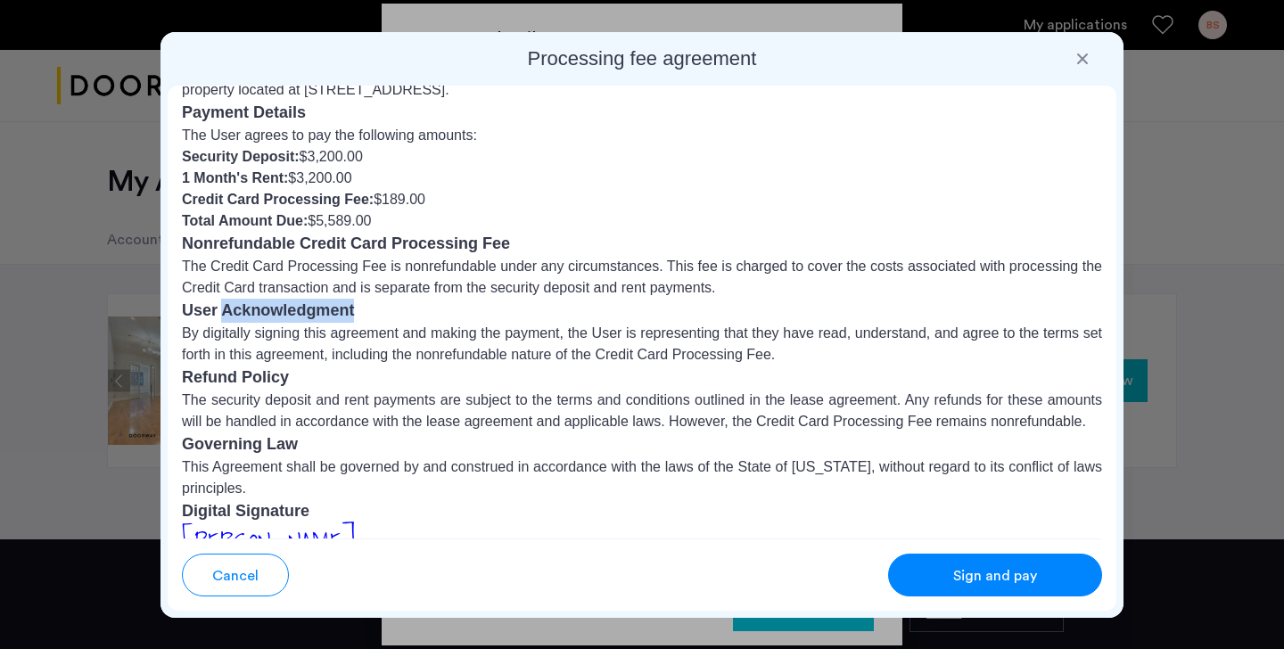
click at [239, 308] on h3 "User Acknowledgment" at bounding box center [642, 311] width 920 height 24
click at [295, 246] on h3 "Nonrefundable Credit Card Processing Fee" at bounding box center [642, 244] width 920 height 24
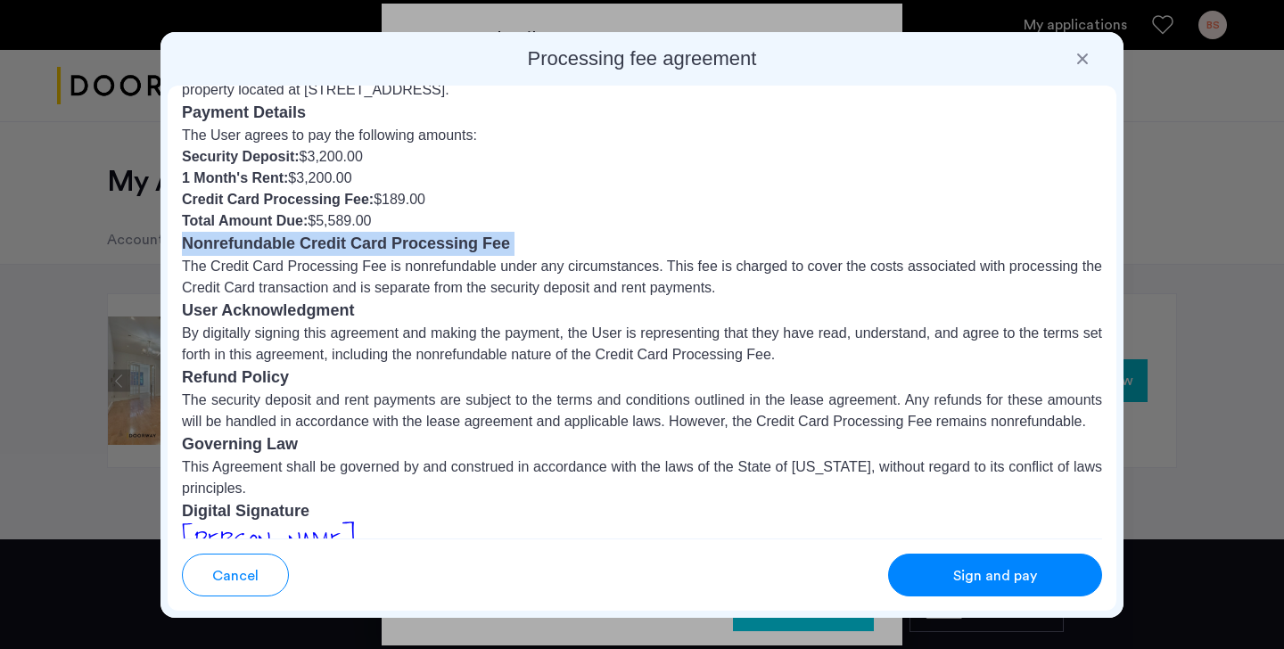
click at [258, 220] on strong "Total Amount Due:" at bounding box center [245, 220] width 126 height 15
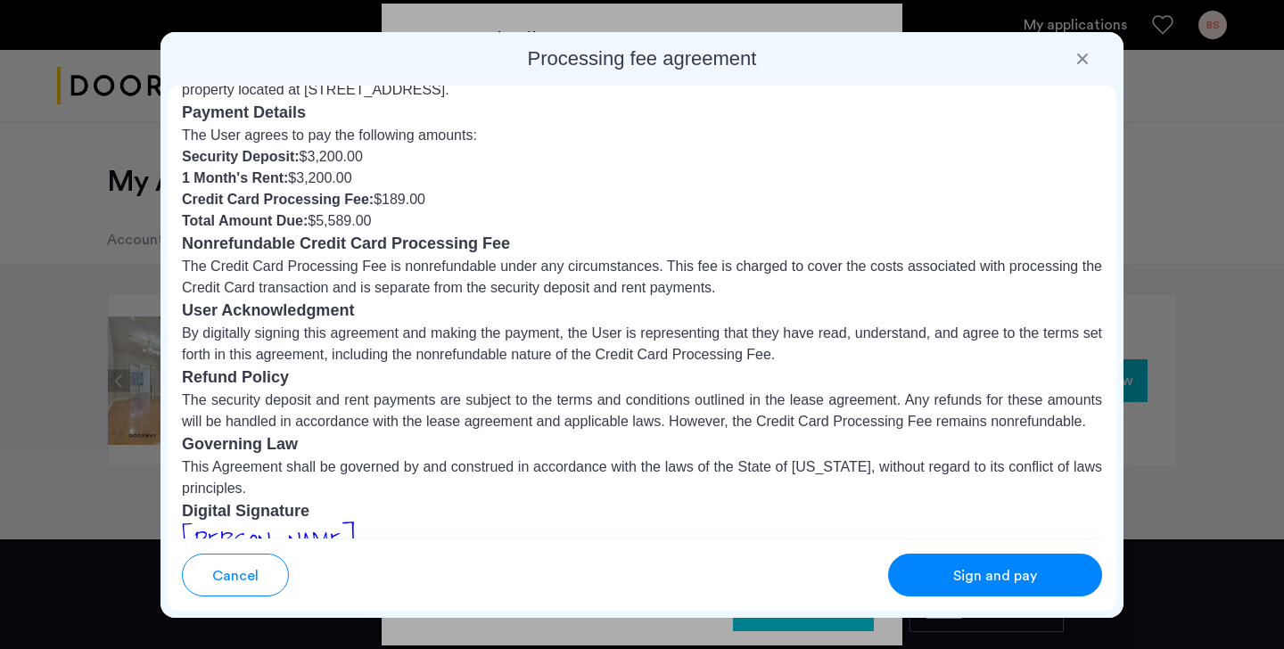
click at [258, 220] on strong "Total Amount Due:" at bounding box center [245, 220] width 126 height 15
click at [247, 195] on strong "Credit Card Processing Fee:" at bounding box center [278, 199] width 192 height 15
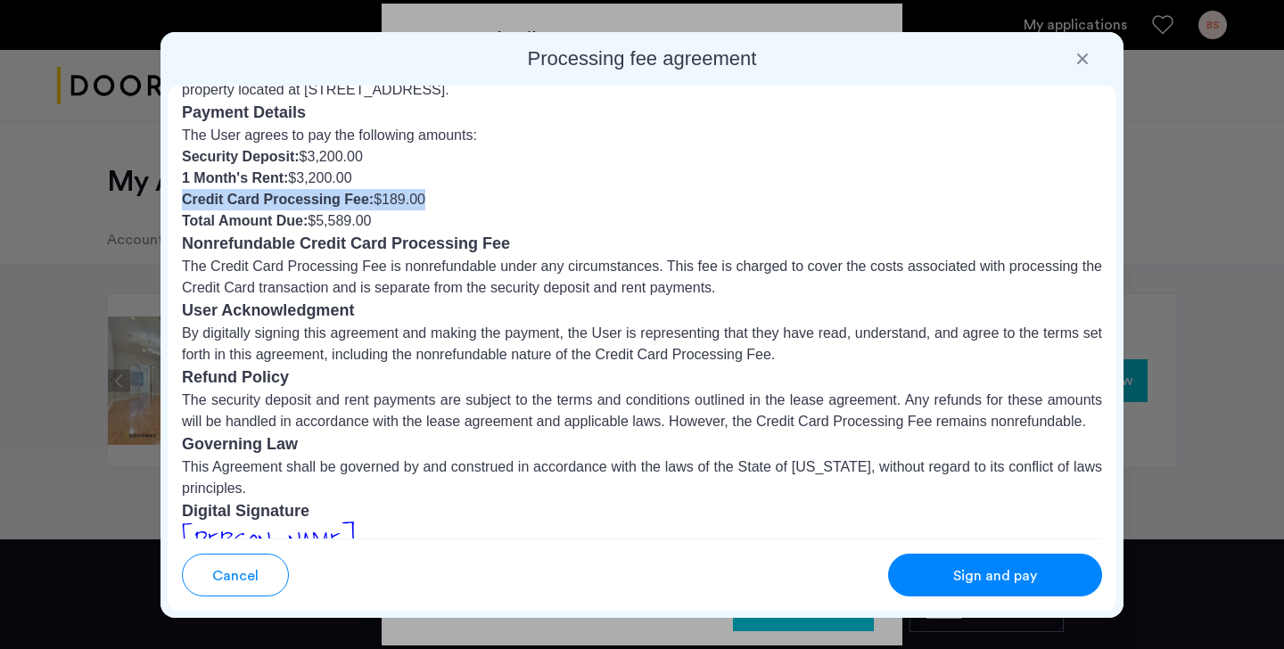
click at [247, 195] on strong "Credit Card Processing Fee:" at bounding box center [278, 199] width 192 height 15
click at [232, 174] on strong "1 Month's Rent:" at bounding box center [235, 177] width 106 height 15
click at [236, 149] on strong "Security Deposit:" at bounding box center [241, 156] width 118 height 15
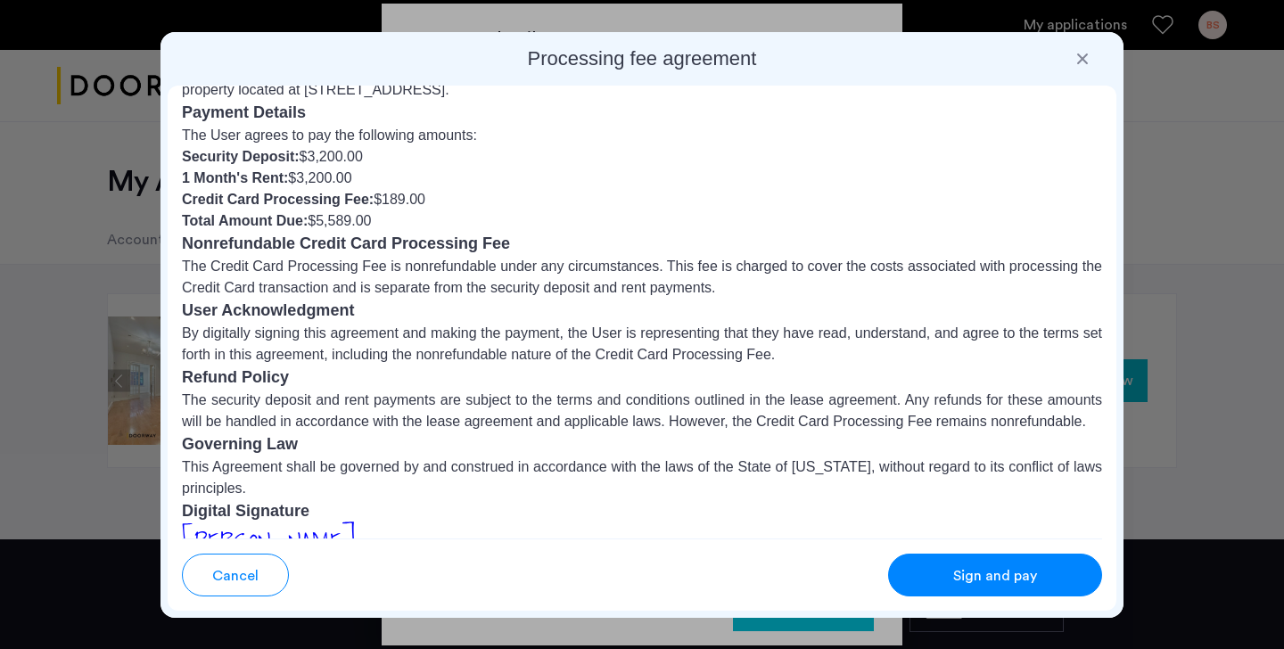
click at [236, 149] on strong "Security Deposit:" at bounding box center [241, 156] width 118 height 15
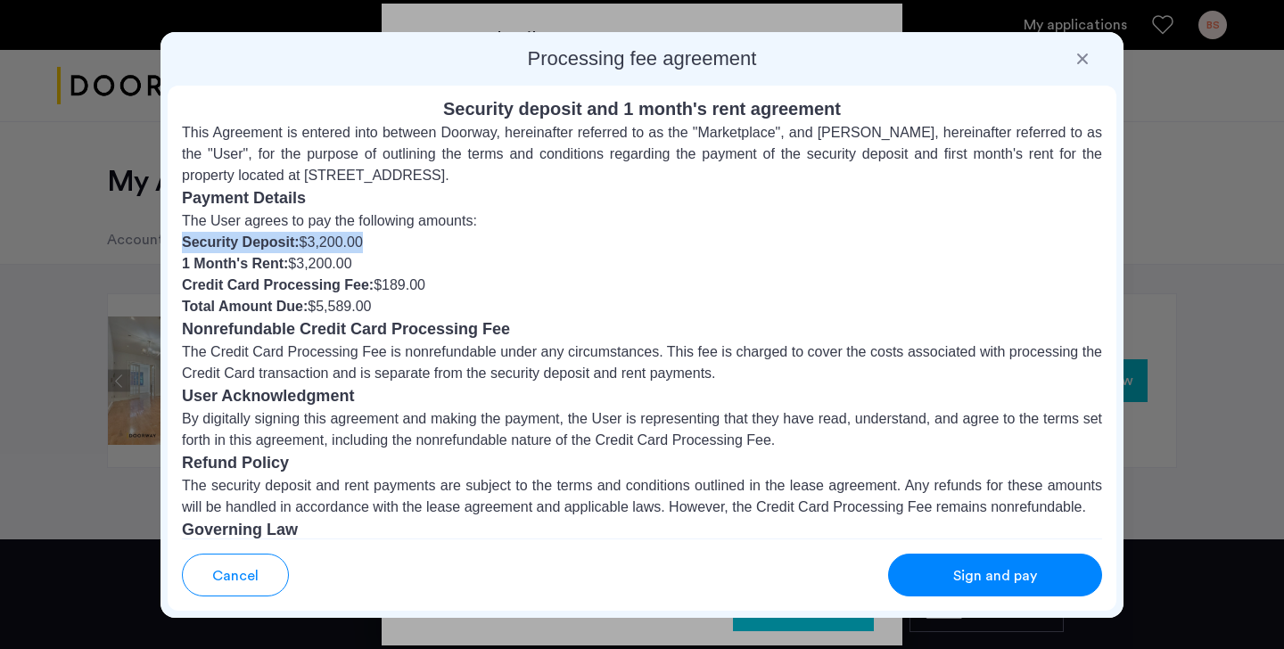
scroll to position [0, 0]
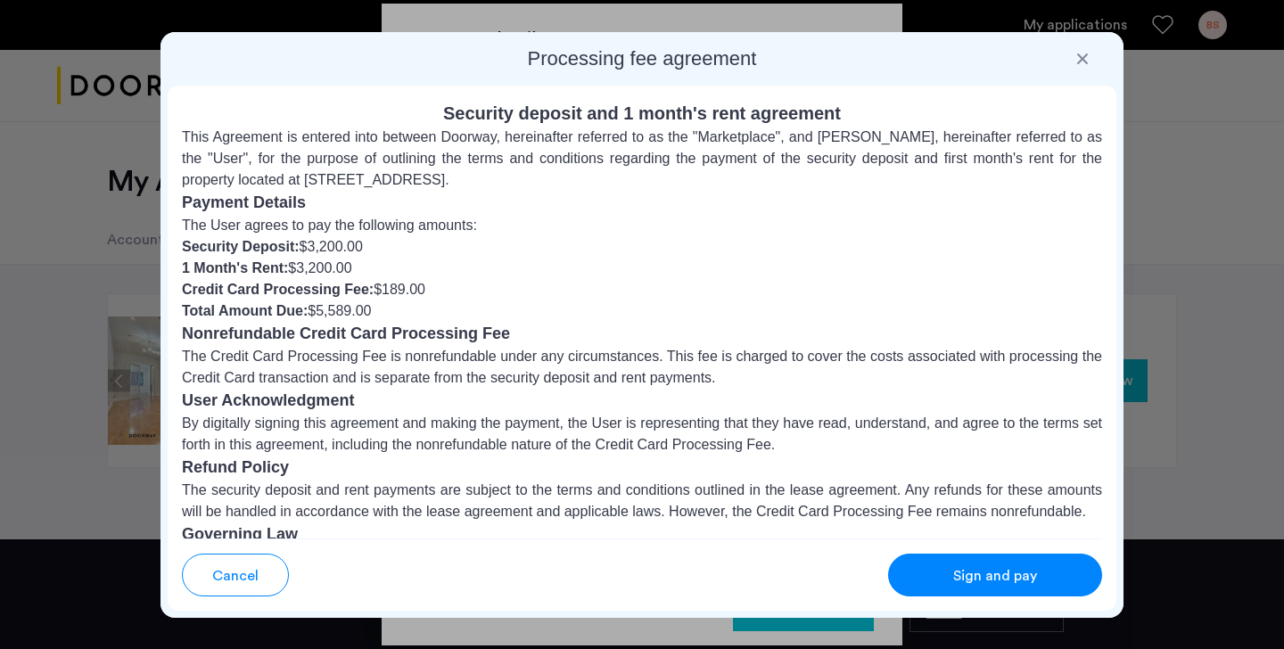
click at [372, 310] on li "Total Amount Due: $5,589.00" at bounding box center [642, 310] width 920 height 21
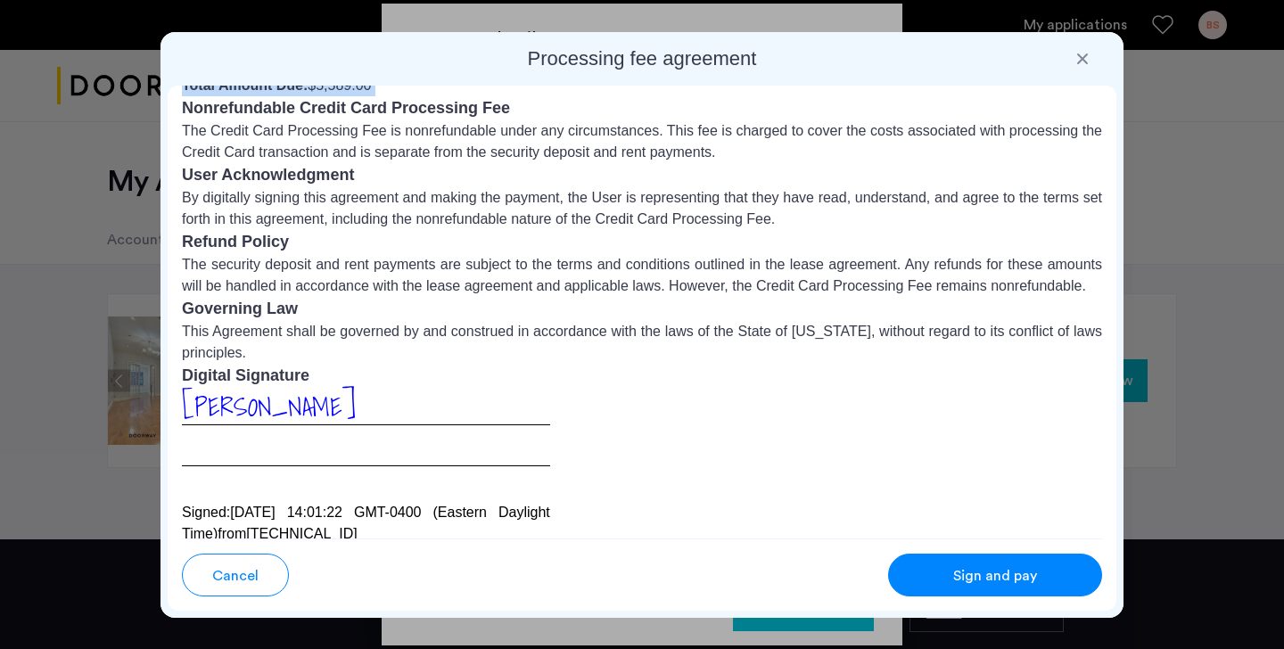
scroll to position [188, 0]
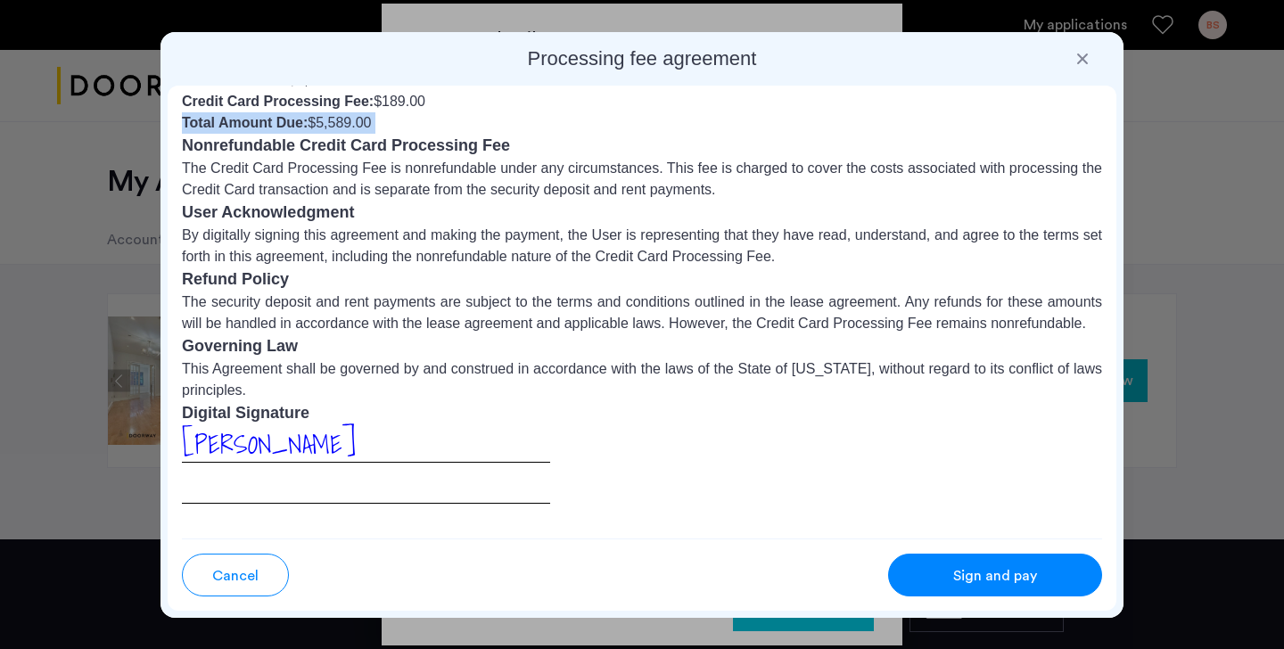
click at [364, 449] on div "[PERSON_NAME]" at bounding box center [366, 464] width 368 height 78
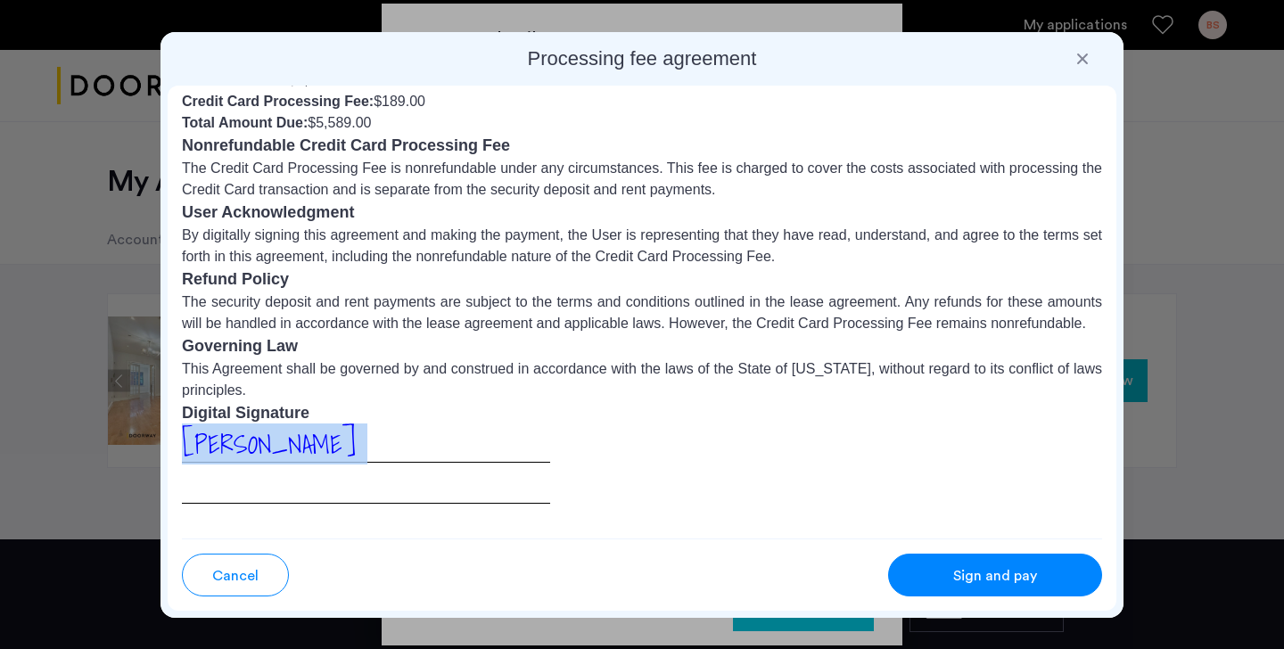
click at [364, 449] on div "[PERSON_NAME]" at bounding box center [366, 464] width 368 height 78
click at [340, 123] on li "Total Amount Due: $5,589.00" at bounding box center [642, 122] width 920 height 21
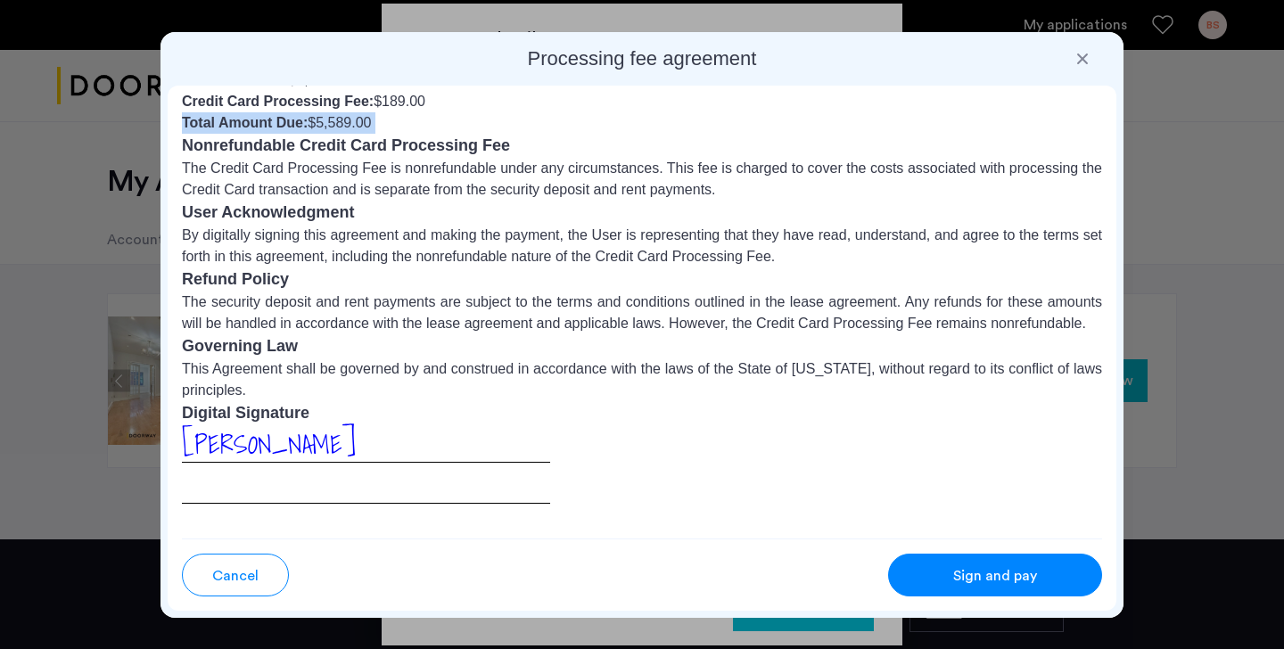
click at [340, 123] on li "Total Amount Due: $5,589.00" at bounding box center [642, 122] width 920 height 21
click at [401, 97] on li "Credit Card Processing Fee: $189.00" at bounding box center [642, 101] width 920 height 21
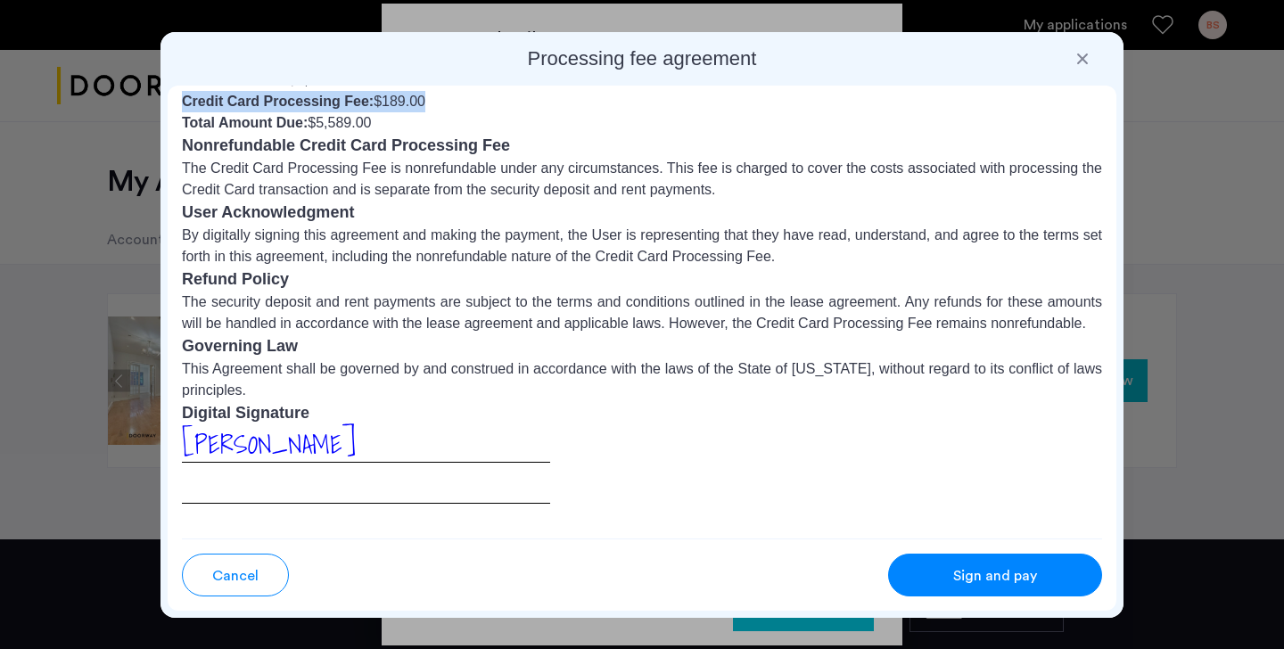
click at [401, 97] on li "Credit Card Processing Fee: $189.00" at bounding box center [642, 101] width 920 height 21
click at [338, 127] on li "Total Amount Due: $5,589.00" at bounding box center [642, 122] width 920 height 21
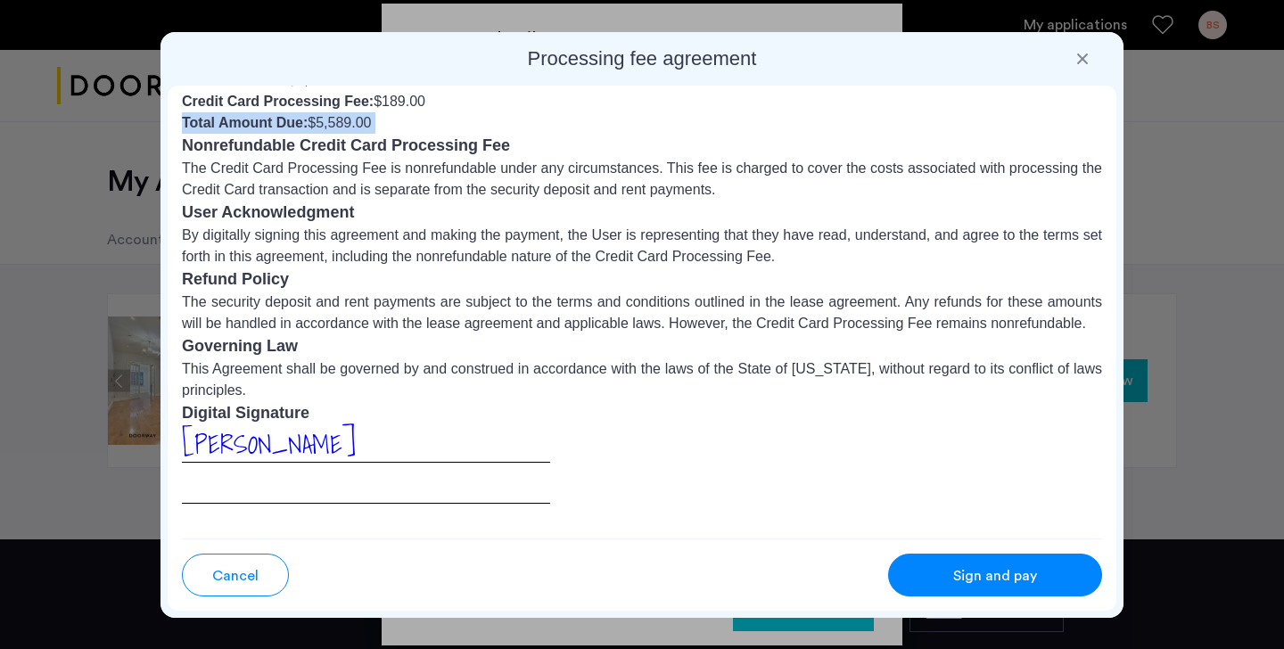
click at [338, 127] on li "Total Amount Due: $5,589.00" at bounding box center [642, 122] width 920 height 21
click at [381, 123] on li "Total Amount Due: $5,589.00" at bounding box center [642, 122] width 920 height 21
click at [356, 122] on li "Total Amount Due: $5,589.00" at bounding box center [642, 122] width 920 height 21
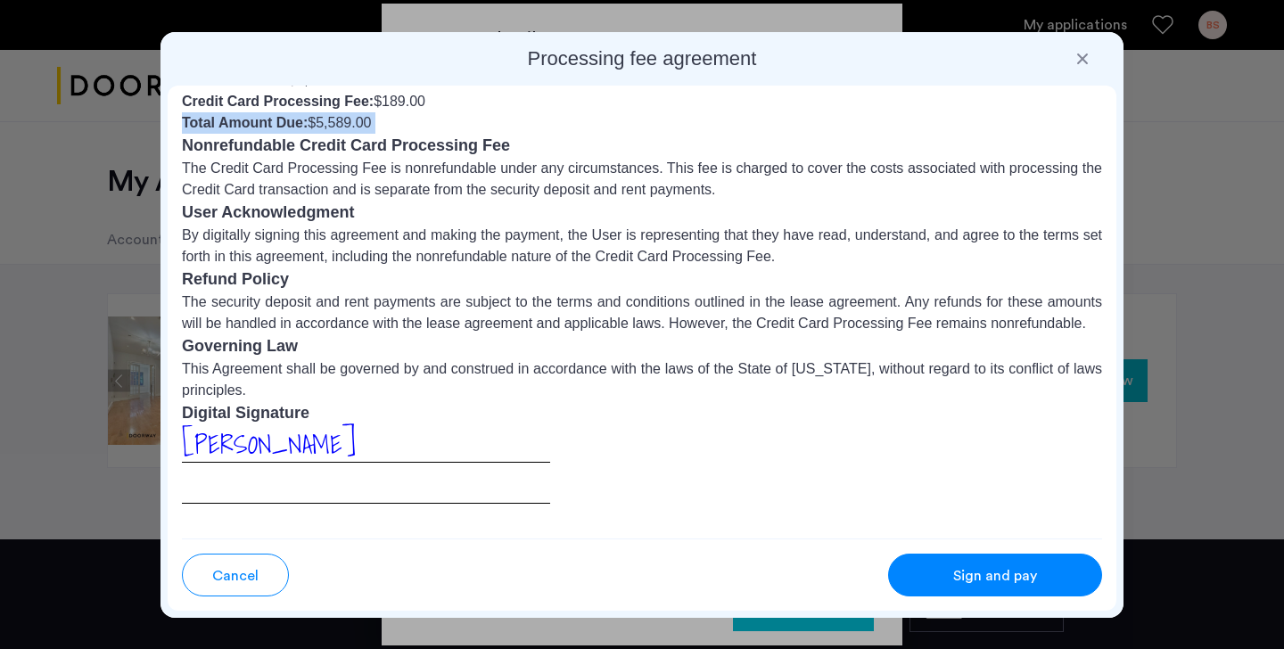
click at [356, 122] on li "Total Amount Due: $5,589.00" at bounding box center [642, 122] width 920 height 21
click at [402, 100] on li "Credit Card Processing Fee: $189.00" at bounding box center [642, 101] width 920 height 21
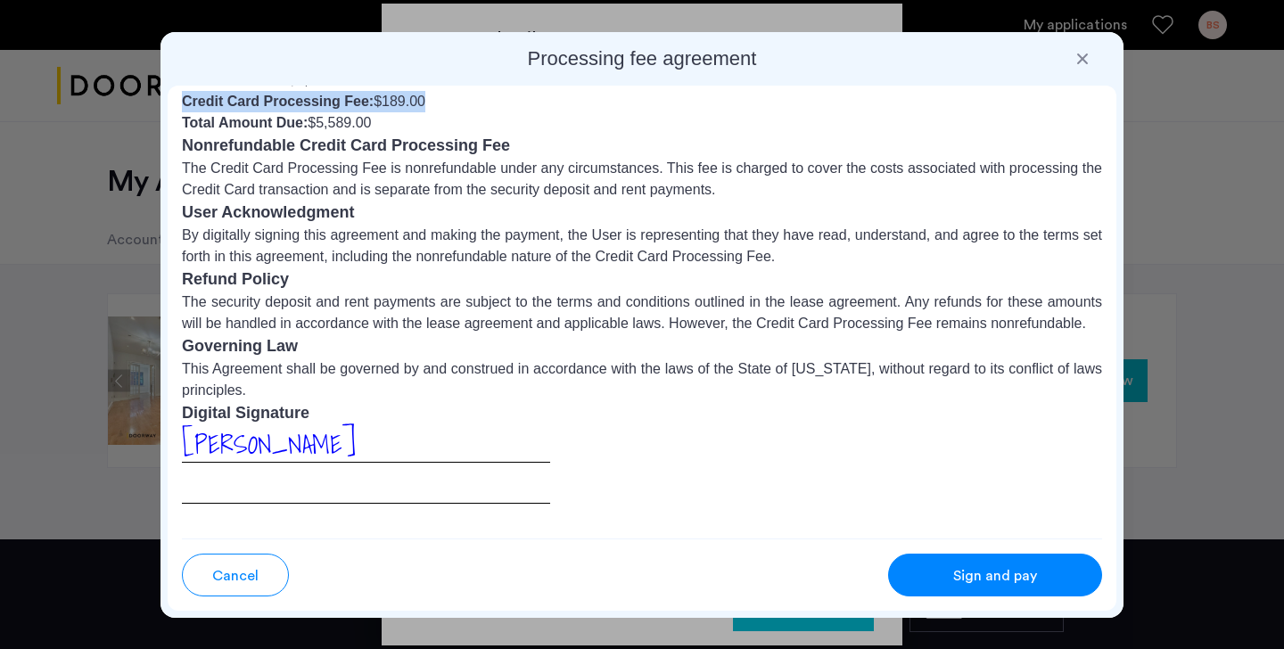
click at [402, 100] on li "Credit Card Processing Fee: $189.00" at bounding box center [642, 101] width 920 height 21
